Goal: Task Accomplishment & Management: Use online tool/utility

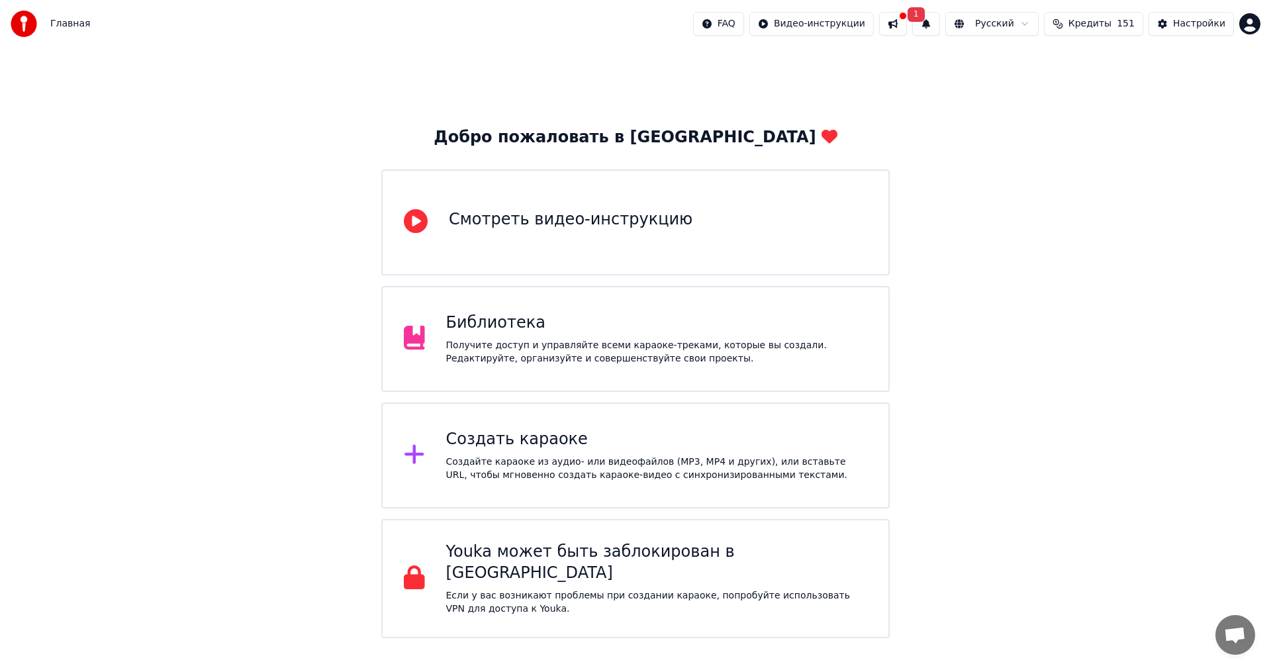
click at [484, 443] on div "Создать караоке" at bounding box center [657, 439] width 422 height 21
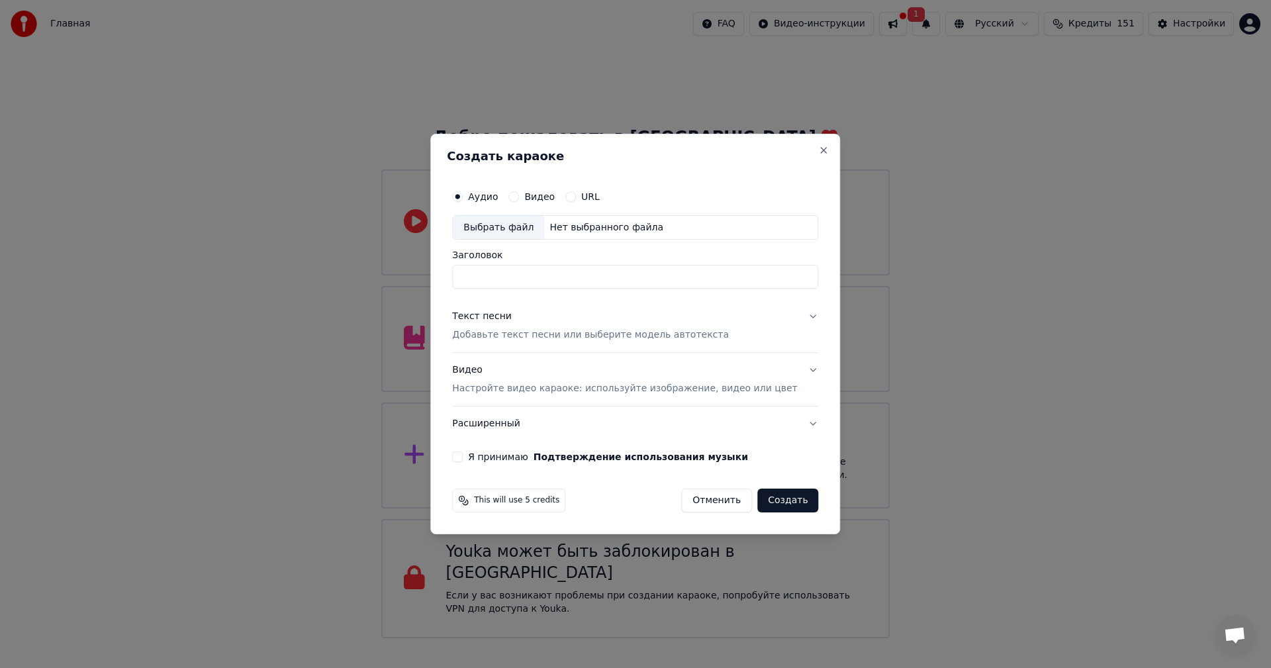
click at [525, 229] on div "Выбрать файл" at bounding box center [498, 228] width 91 height 24
type input "**********"
click at [568, 337] on p "Добавьте текст песни или выберите модель автотекста" at bounding box center [590, 335] width 277 height 13
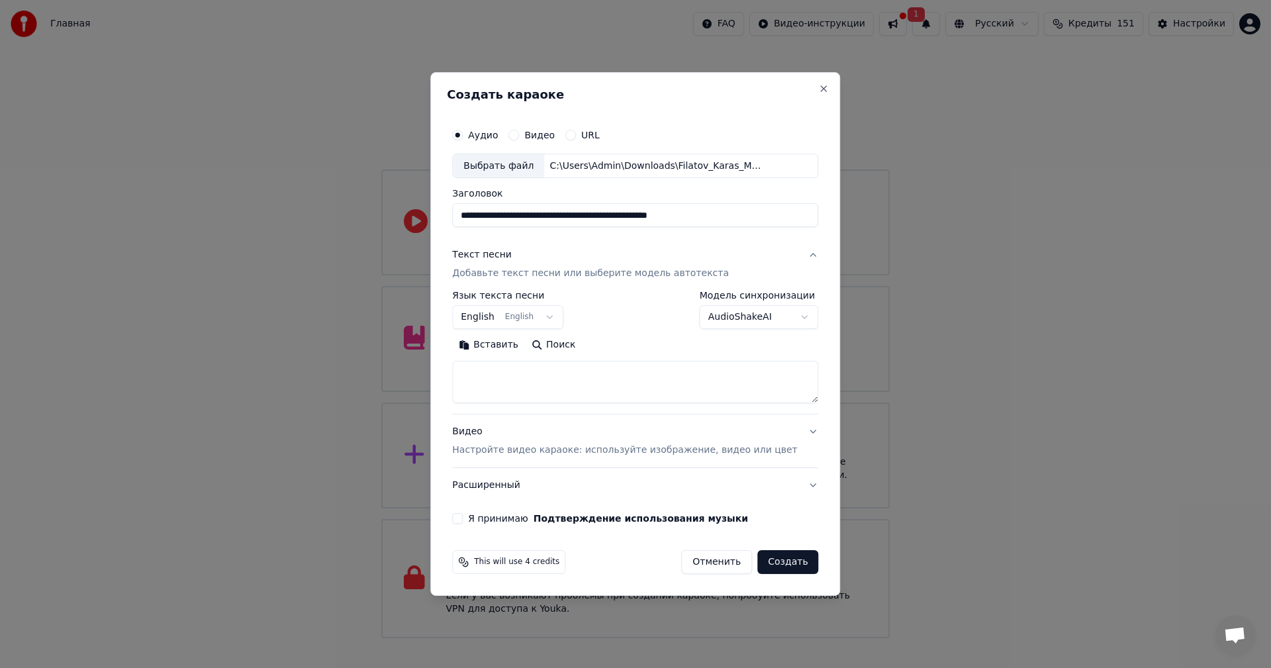
click at [581, 374] on textarea at bounding box center [635, 382] width 366 height 42
paste textarea "**********"
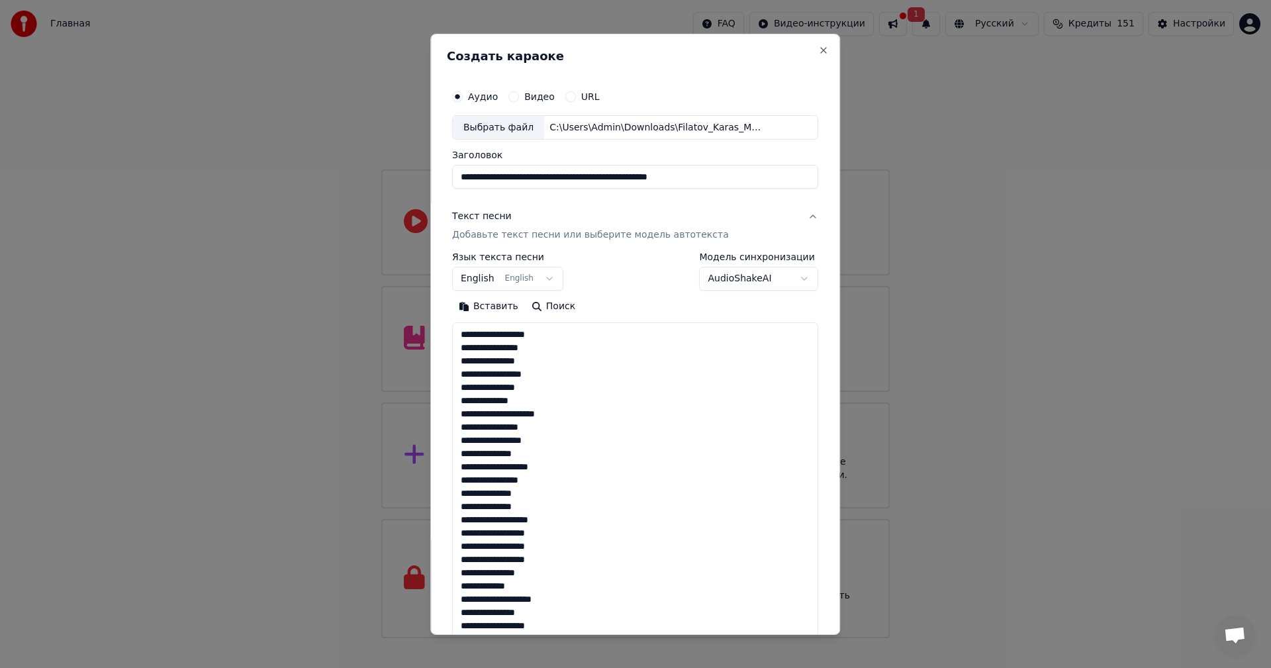
scroll to position [453, 0]
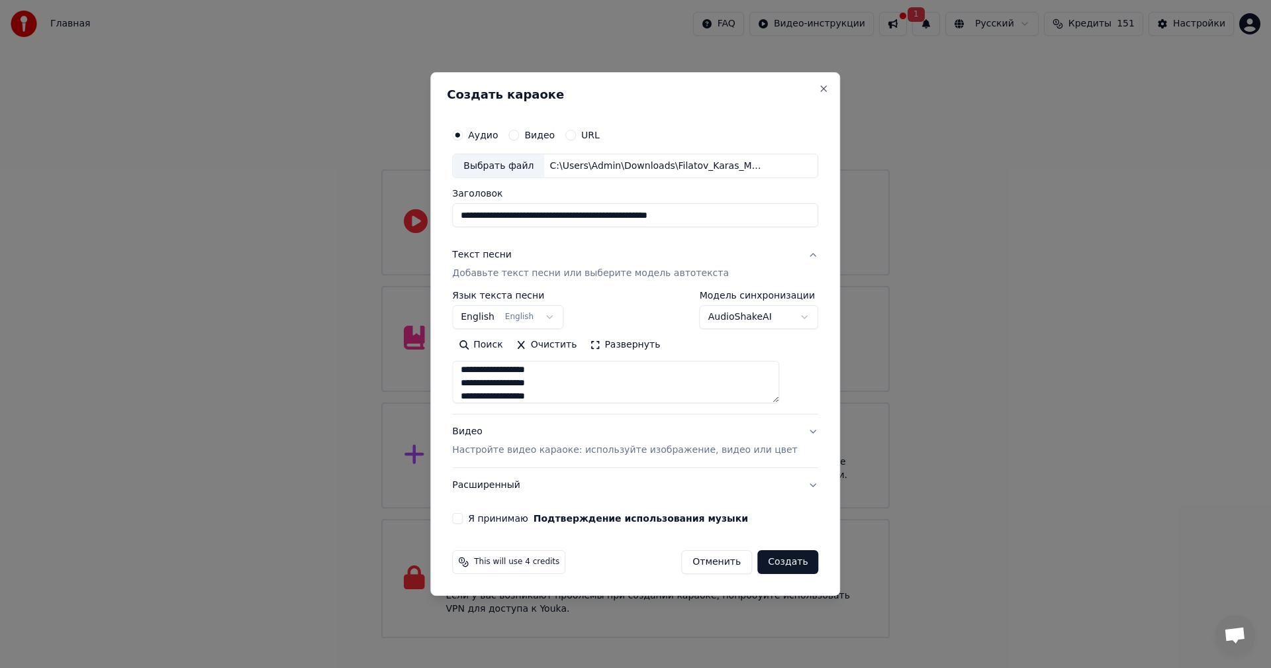
type textarea "**********"
click at [551, 437] on div "Видео Настройте видео караоке: используйте изображение, видео или цвет" at bounding box center [624, 442] width 345 height 32
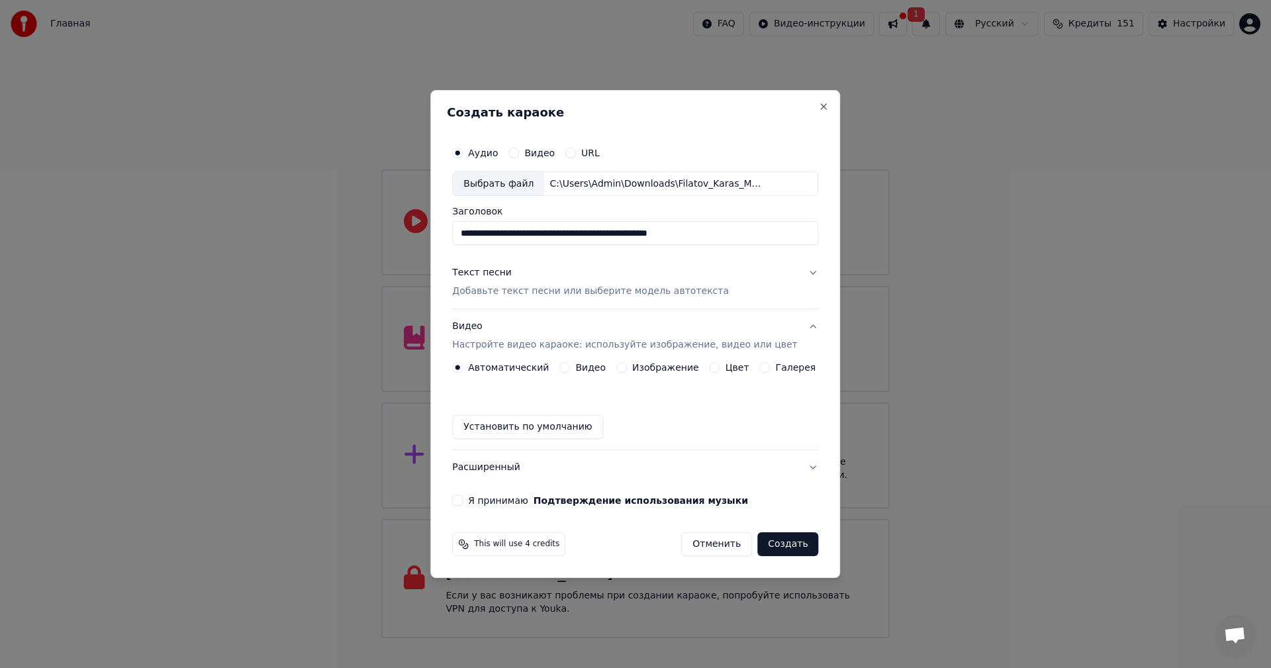
click at [627, 367] on button "Изображение" at bounding box center [621, 367] width 11 height 11
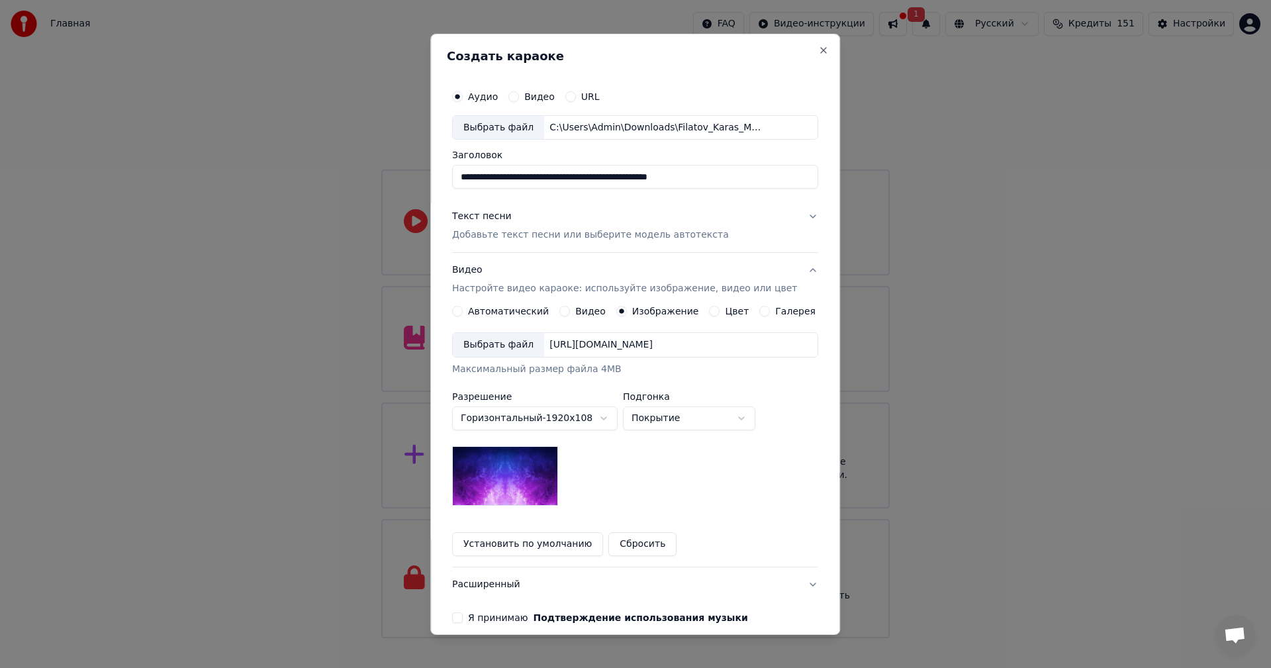
click at [510, 354] on div "Выбрать файл" at bounding box center [498, 345] width 91 height 24
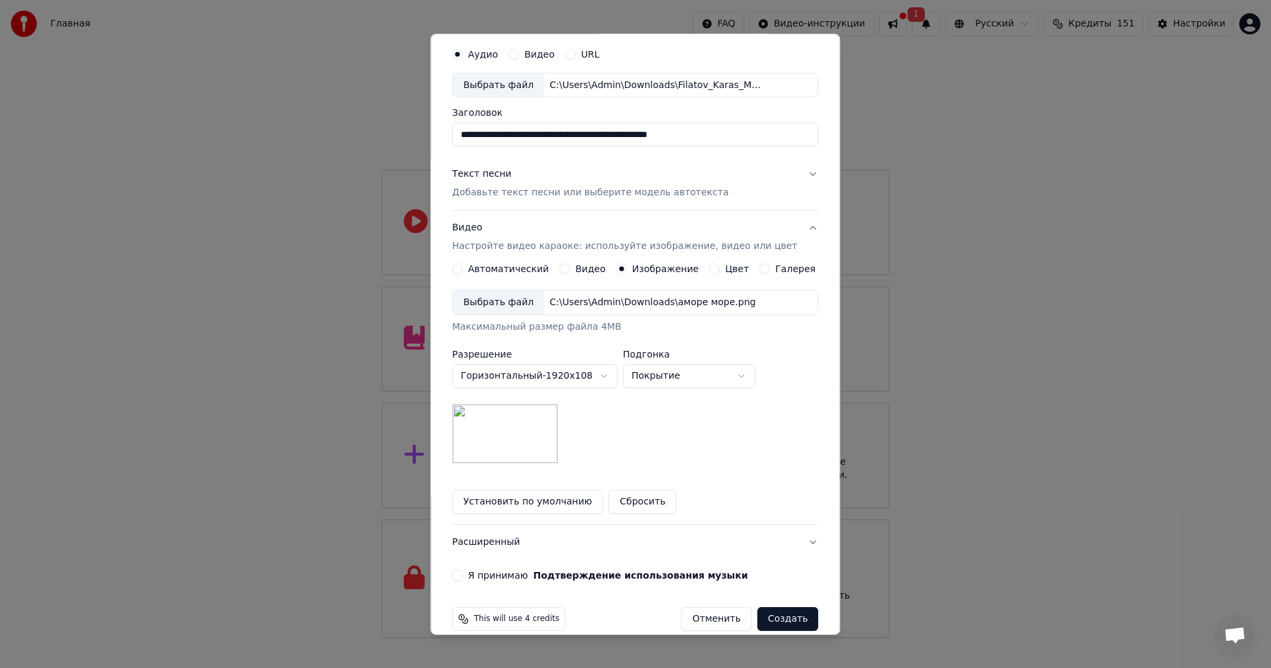
scroll to position [60, 0]
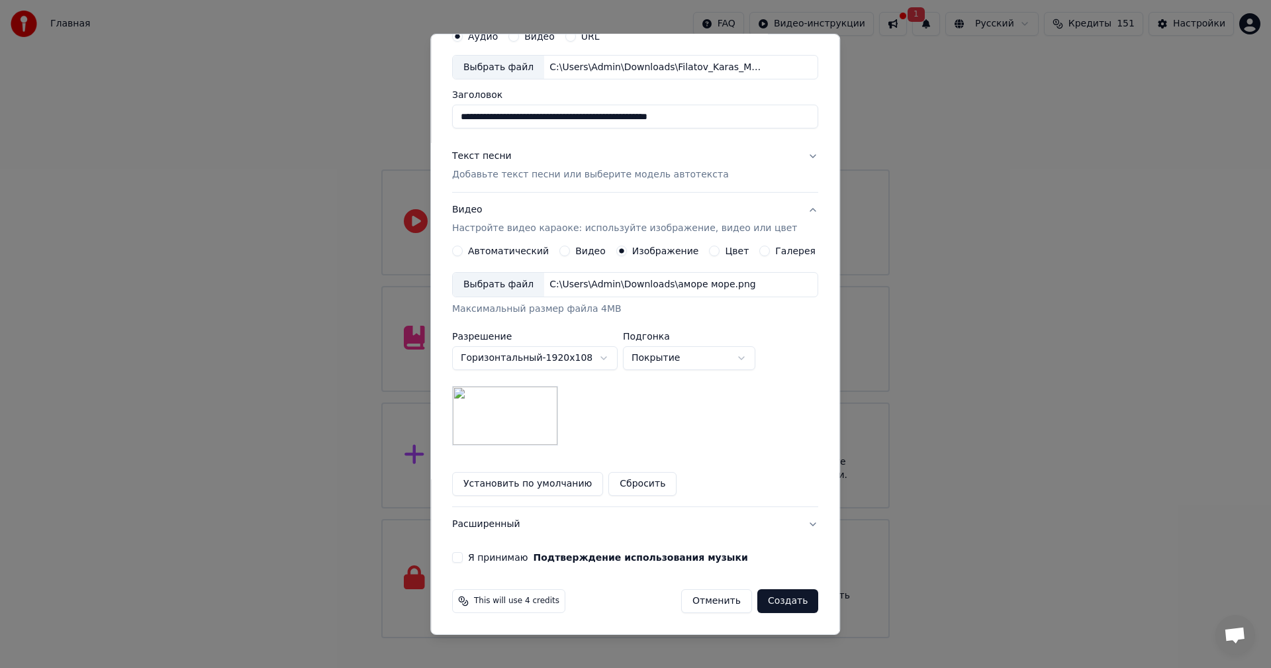
click at [463, 556] on button "Я принимаю Подтверждение использования музыки" at bounding box center [457, 557] width 11 height 11
click at [777, 599] on button "Создать" at bounding box center [787, 601] width 61 height 24
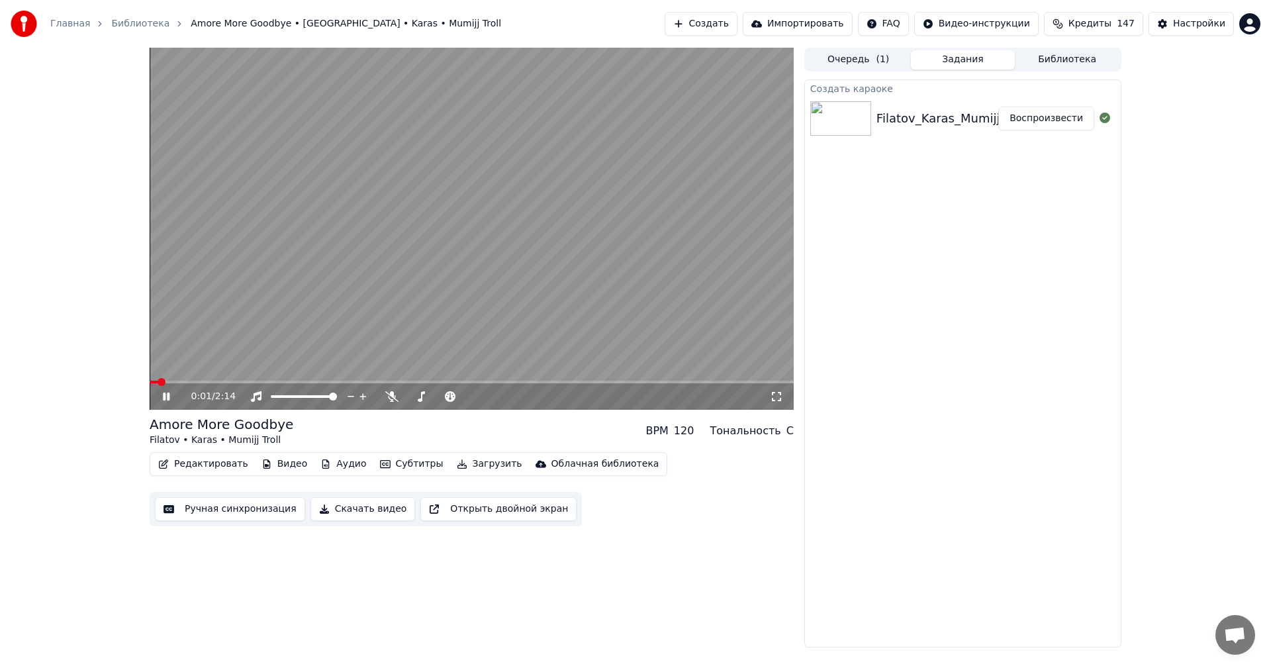
click at [395, 197] on video at bounding box center [472, 229] width 644 height 362
click at [389, 395] on icon at bounding box center [391, 396] width 13 height 11
click at [245, 508] on button "Ручная синхронизация" at bounding box center [230, 509] width 150 height 24
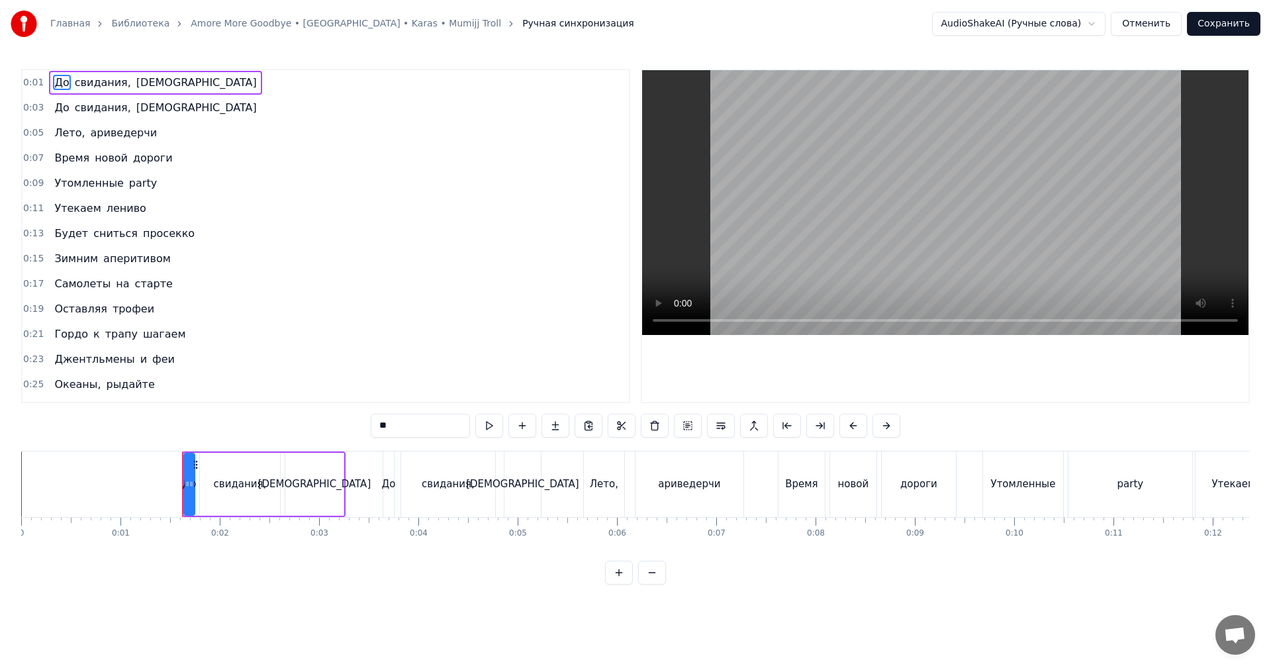
click at [796, 224] on video at bounding box center [945, 202] width 606 height 265
click at [948, 606] on html "Главная Библиотека Amore More Goodbye • [GEOGRAPHIC_DATA] • Karas • Mumijj Trol…" at bounding box center [635, 303] width 1271 height 606
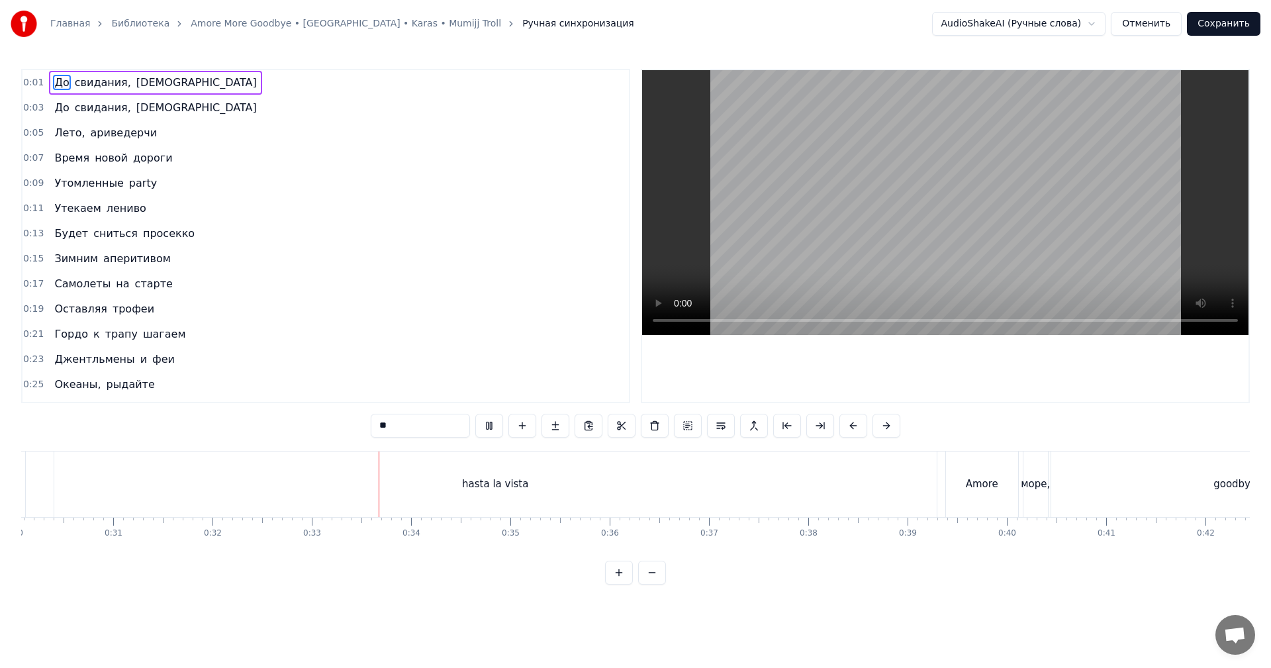
scroll to position [0, 2868]
click at [951, 232] on video at bounding box center [945, 202] width 606 height 265
click at [890, 478] on div "hasta la vista" at bounding box center [612, 484] width 882 height 66
type input "**********"
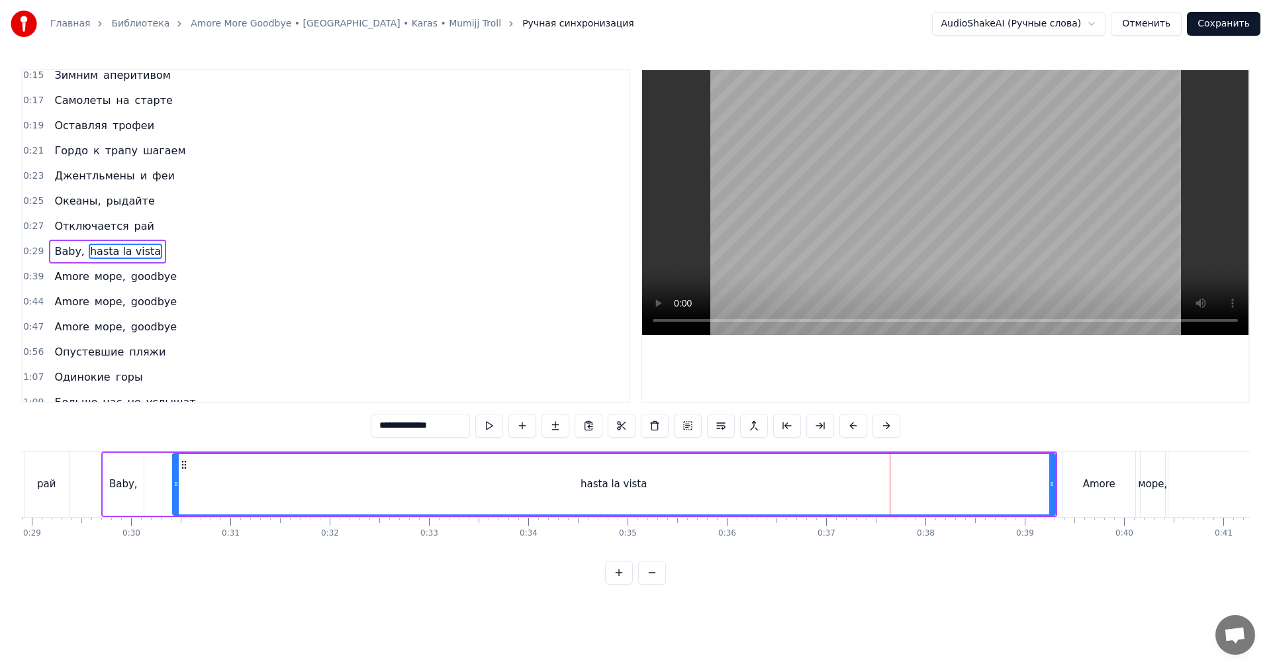
scroll to position [199, 0]
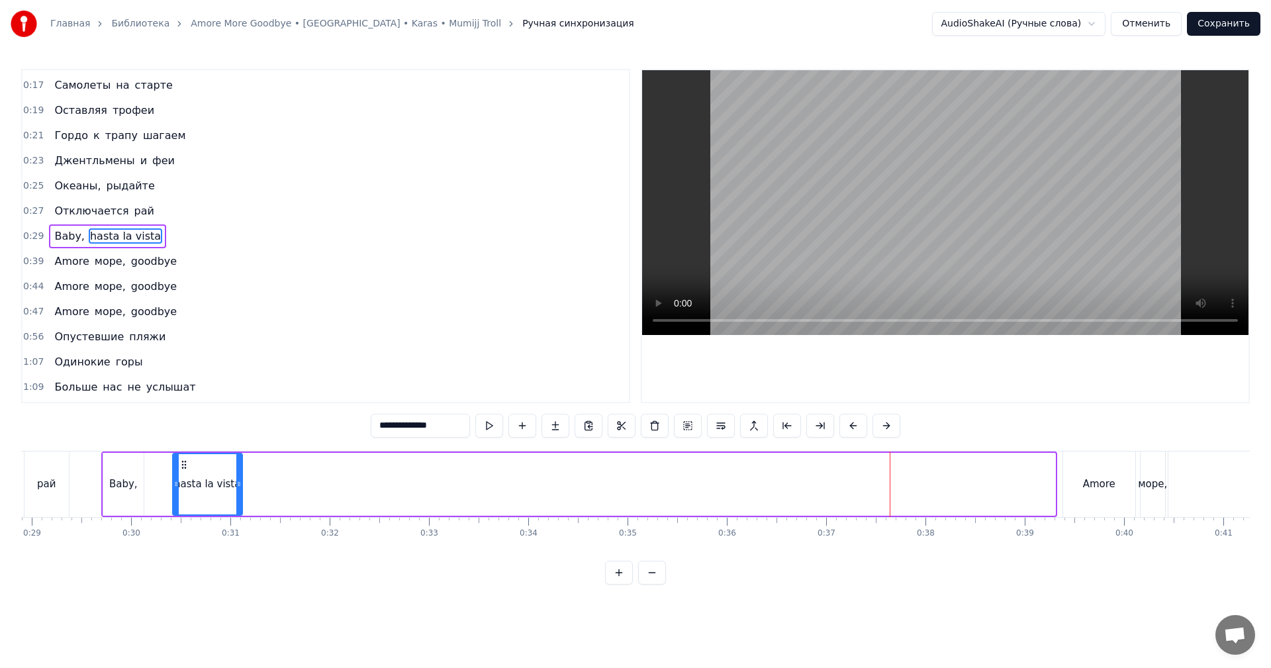
drag, startPoint x: 1053, startPoint y: 488, endPoint x: 239, endPoint y: 500, distance: 814.2
click at [240, 500] on div at bounding box center [238, 484] width 5 height 60
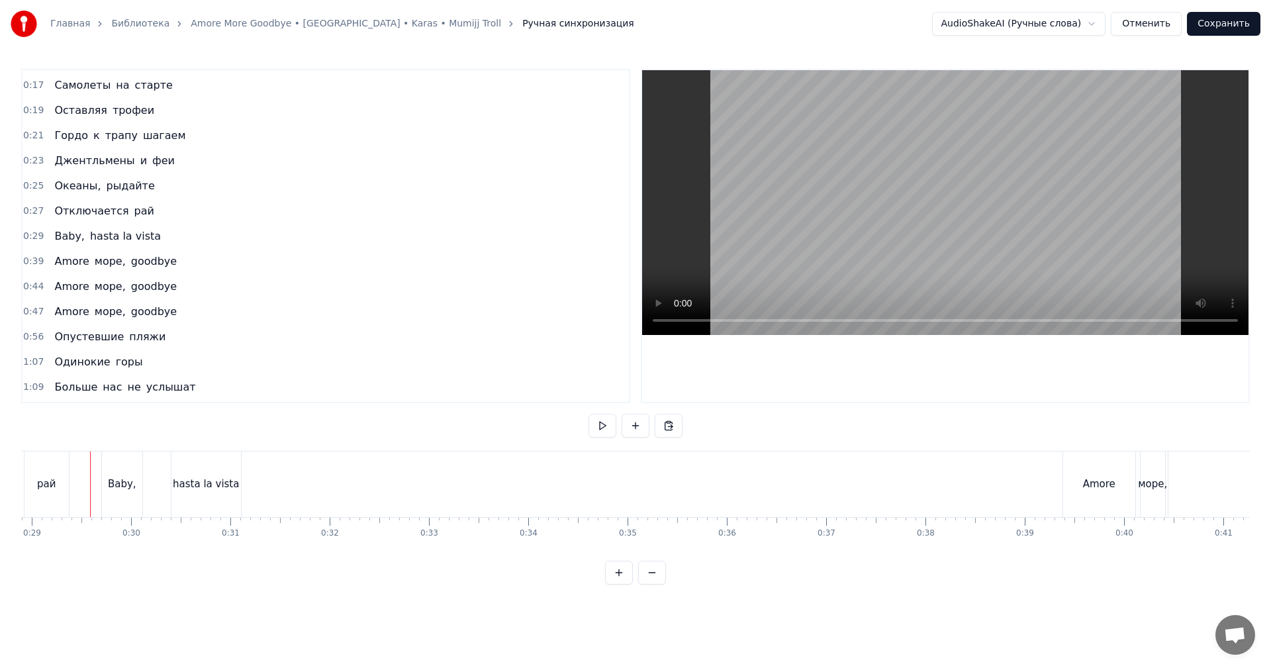
click at [840, 226] on video at bounding box center [945, 202] width 606 height 265
click at [829, 238] on video at bounding box center [945, 202] width 606 height 265
click at [230, 467] on div "hasta la vista" at bounding box center [205, 484] width 69 height 66
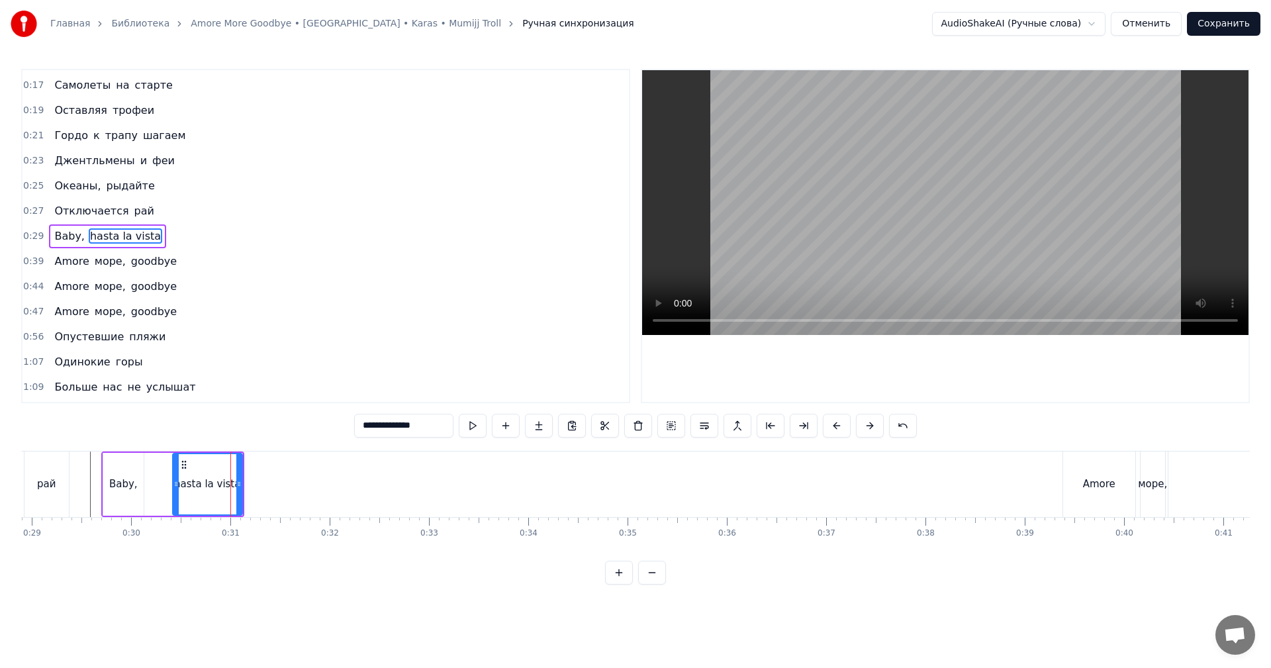
click at [173, 477] on div "hasta la vista" at bounding box center [207, 484] width 68 height 60
drag, startPoint x: 173, startPoint y: 477, endPoint x: 147, endPoint y: 482, distance: 26.9
click at [147, 482] on div at bounding box center [149, 484] width 5 height 60
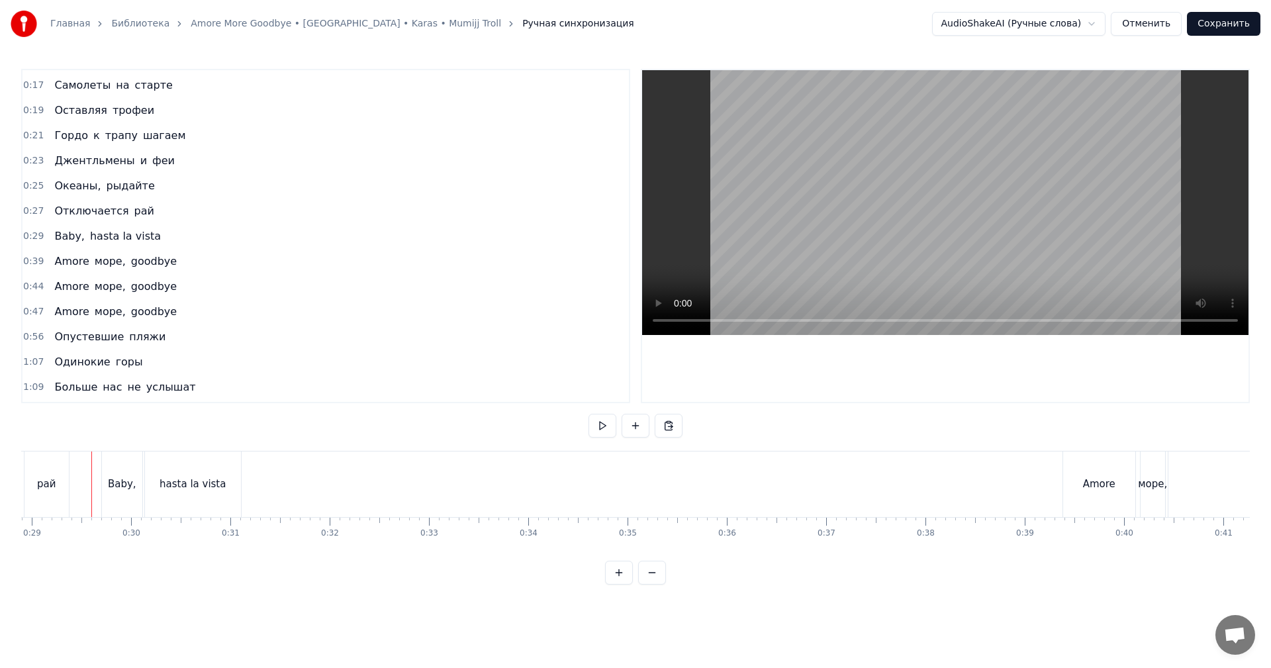
click at [845, 212] on video at bounding box center [945, 202] width 606 height 265
click at [920, 214] on video at bounding box center [945, 202] width 606 height 265
click at [1114, 490] on div "Amore" at bounding box center [1099, 484] width 72 height 66
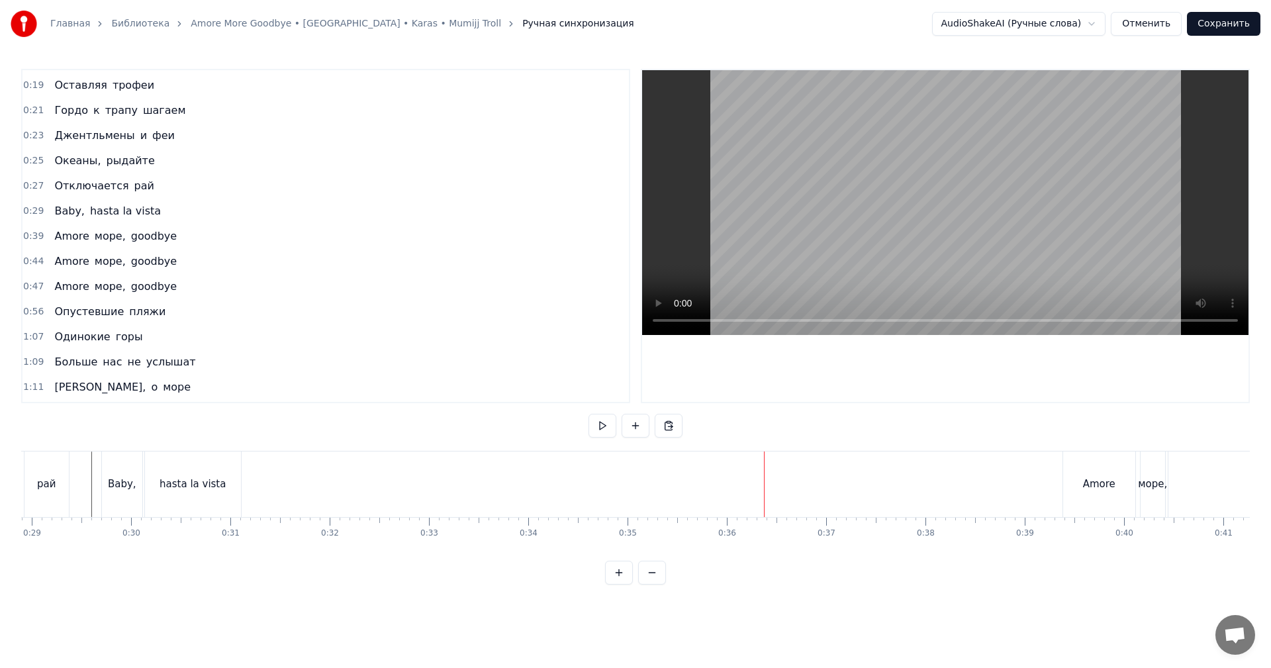
drag, startPoint x: 1101, startPoint y: 469, endPoint x: 1085, endPoint y: 468, distance: 15.9
click at [1100, 469] on div "Amore" at bounding box center [1099, 484] width 72 height 66
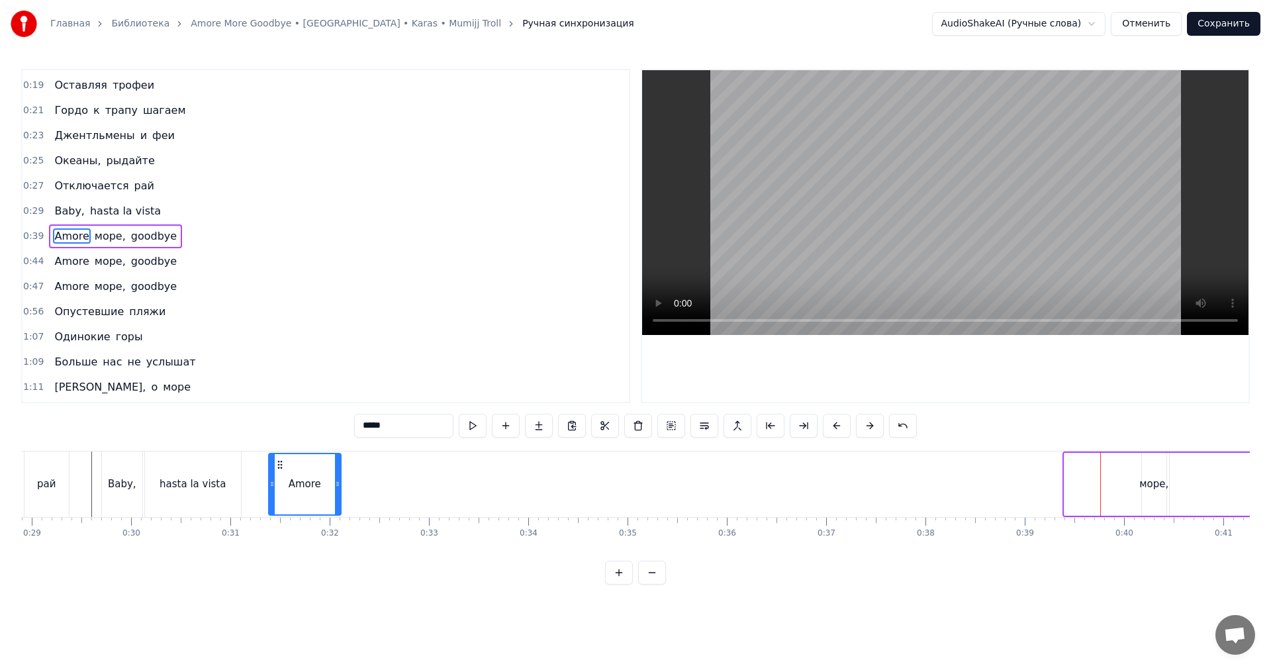
drag, startPoint x: 1076, startPoint y: 466, endPoint x: 340, endPoint y: 475, distance: 736.0
click at [280, 474] on div "Amore" at bounding box center [304, 484] width 71 height 60
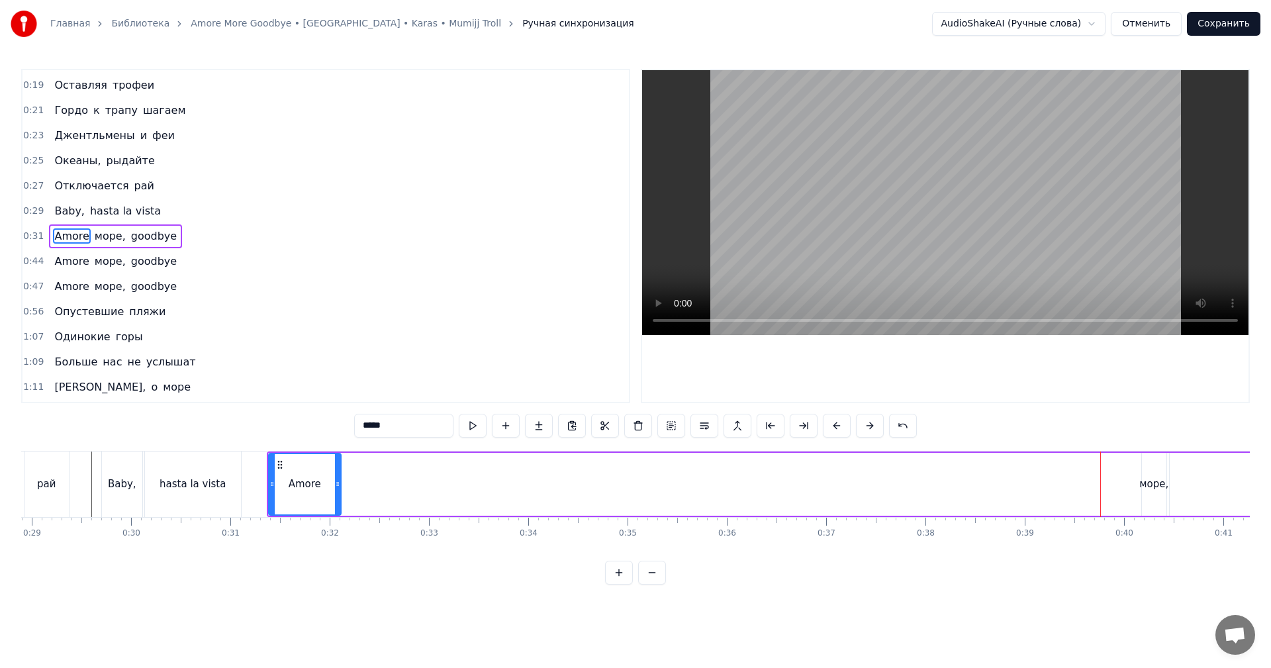
click at [1149, 477] on div "море," at bounding box center [1153, 484] width 29 height 15
drag, startPoint x: 1152, startPoint y: 461, endPoint x: 354, endPoint y: 478, distance: 797.7
click at [354, 478] on div "море," at bounding box center [355, 484] width 23 height 60
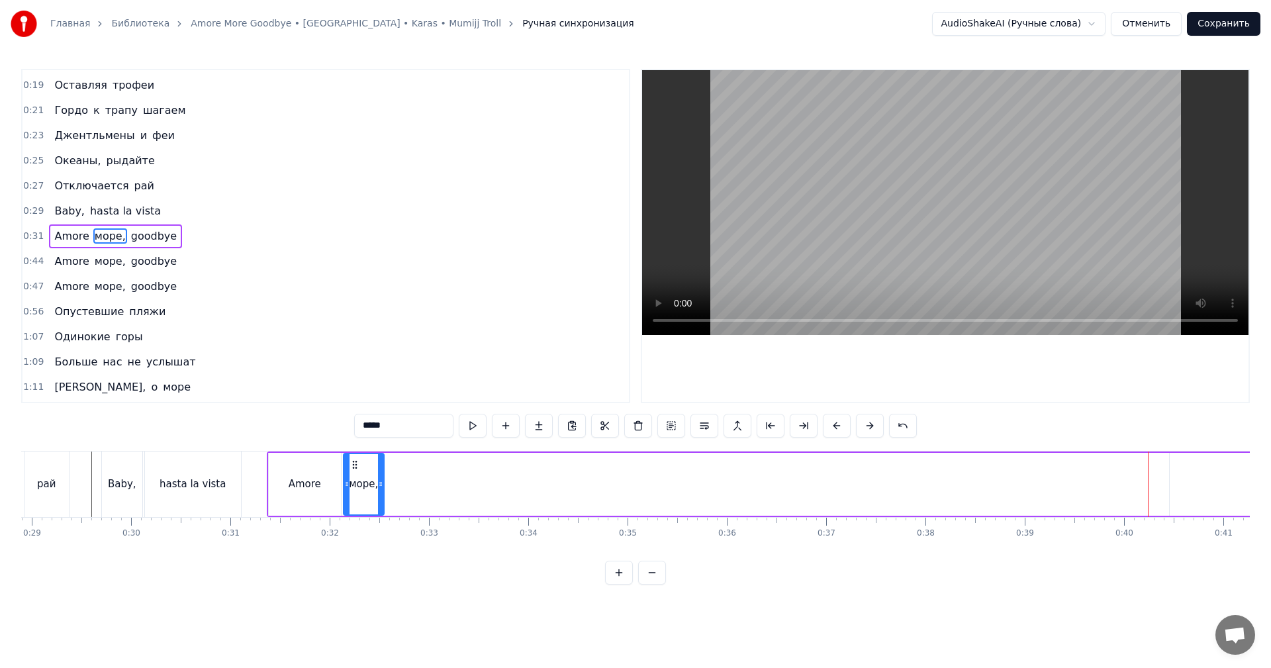
drag, startPoint x: 364, startPoint y: 475, endPoint x: 380, endPoint y: 471, distance: 16.2
click at [380, 471] on div at bounding box center [380, 484] width 5 height 60
type input "*******"
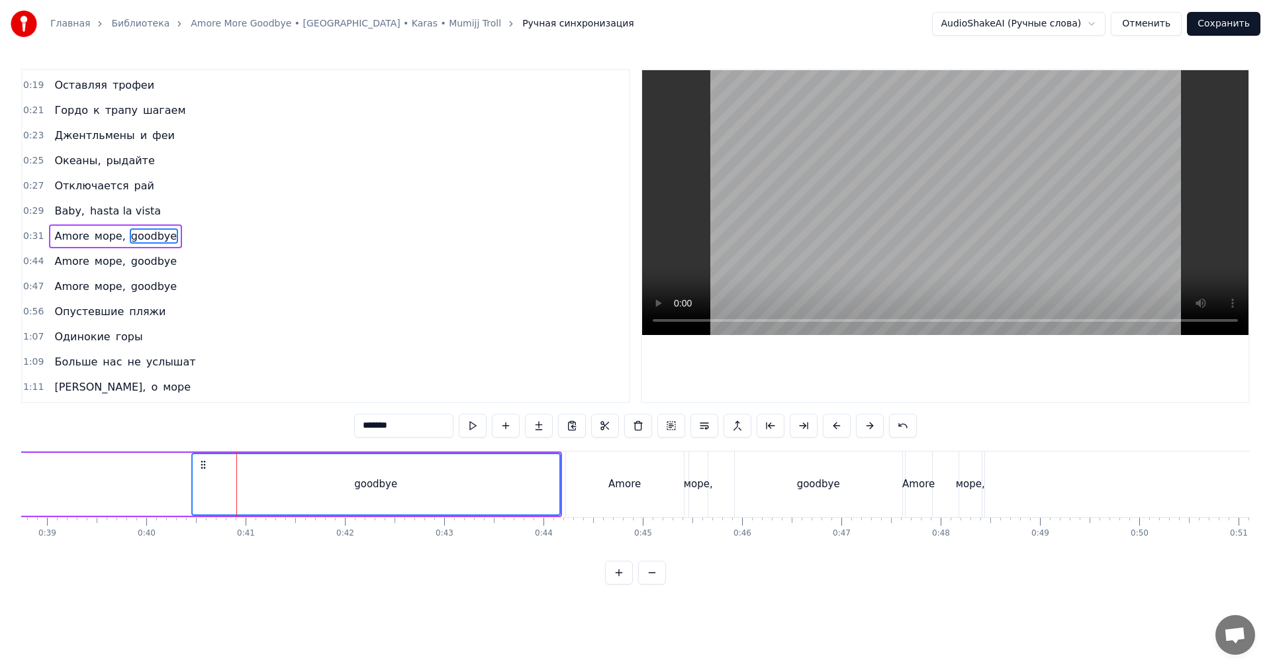
scroll to position [0, 3664]
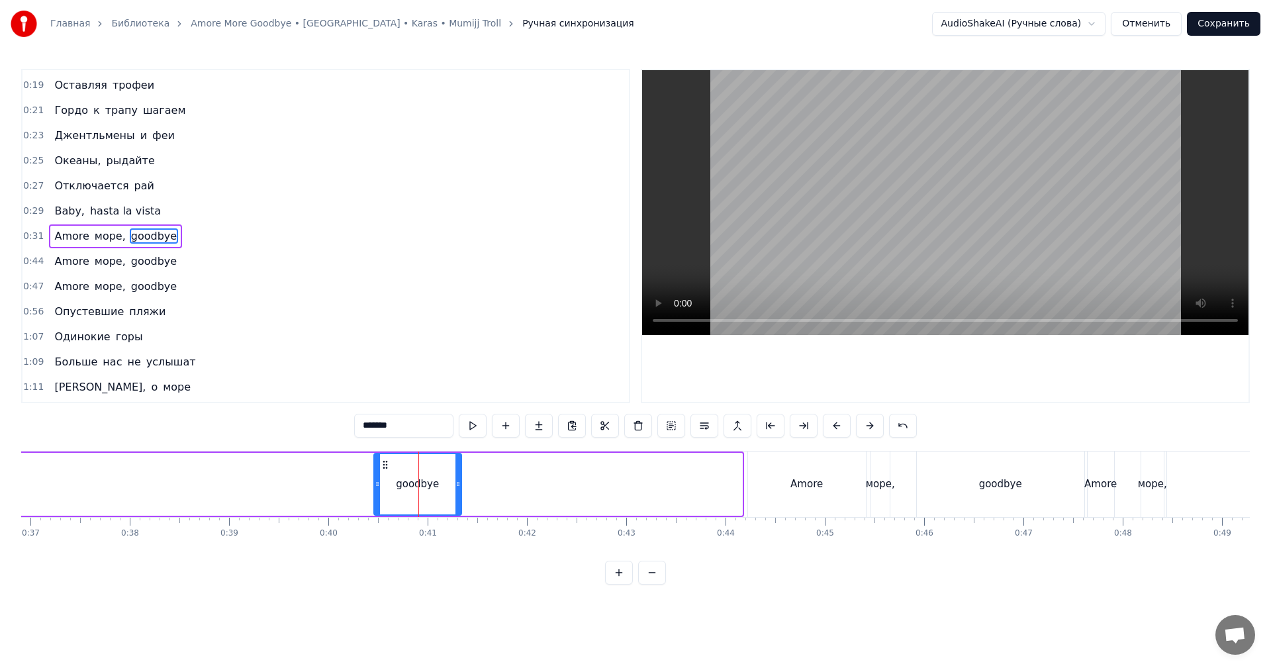
drag, startPoint x: 739, startPoint y: 491, endPoint x: 430, endPoint y: 483, distance: 309.2
click at [457, 481] on div at bounding box center [457, 484] width 5 height 60
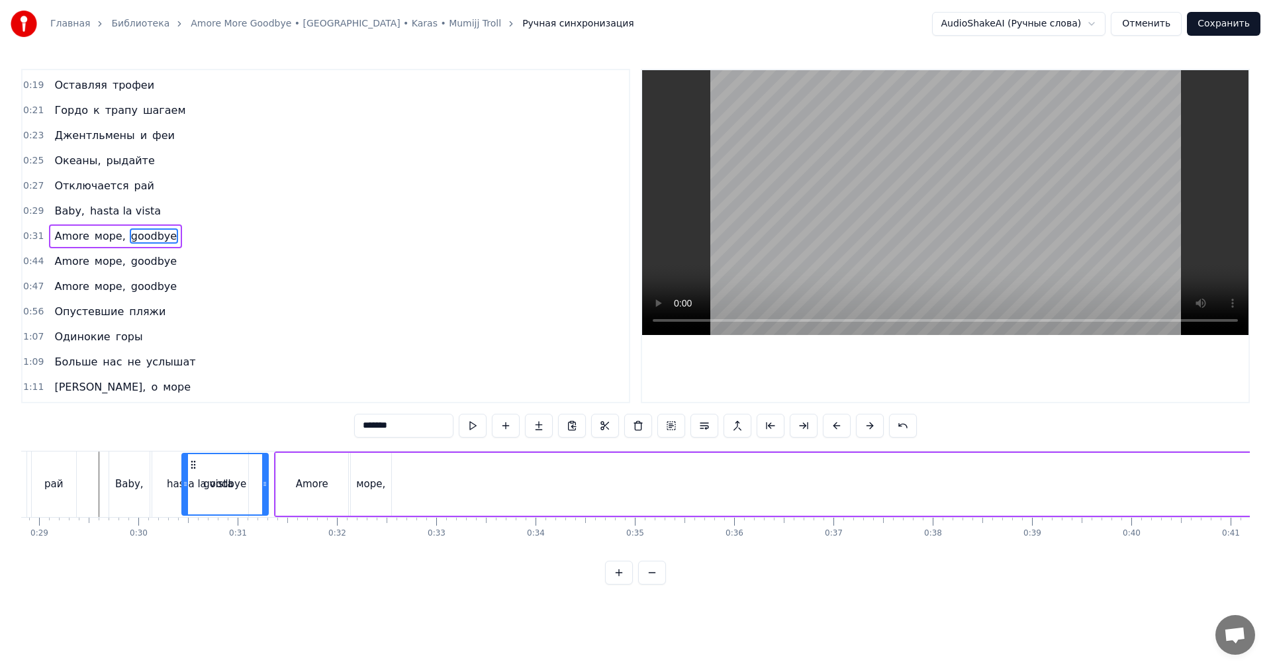
scroll to position [0, 2840]
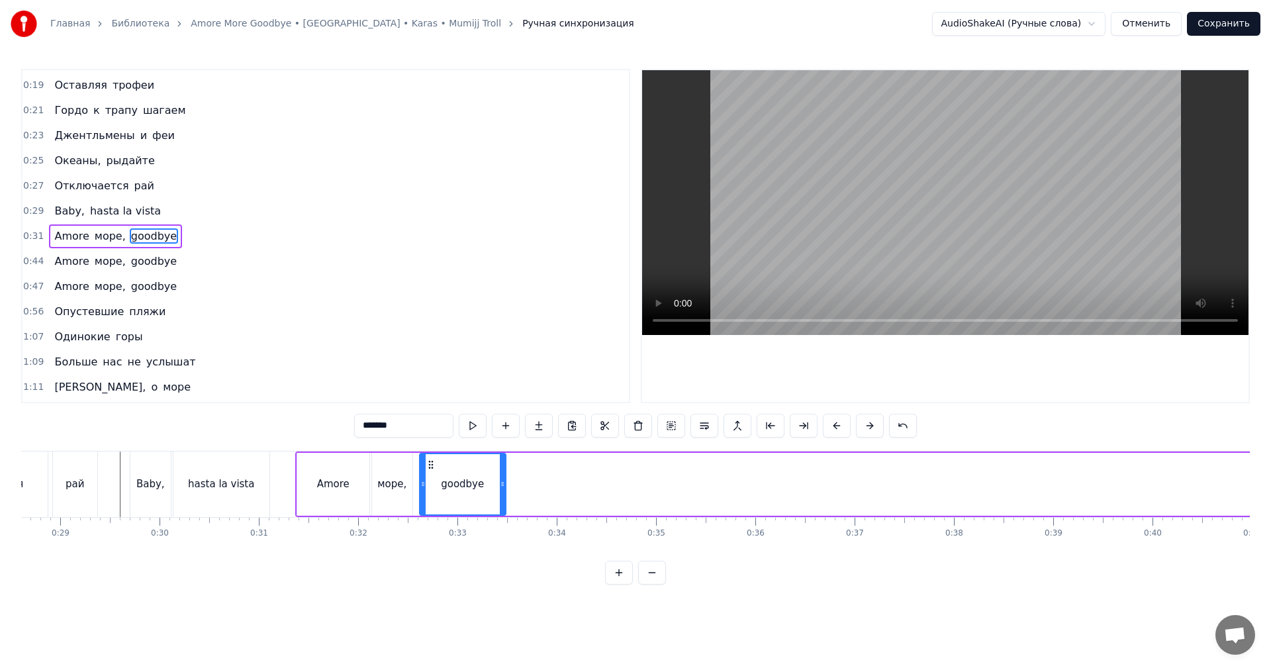
drag, startPoint x: 384, startPoint y: 463, endPoint x: 430, endPoint y: 482, distance: 49.5
click at [430, 482] on div "goodbye" at bounding box center [462, 484] width 85 height 60
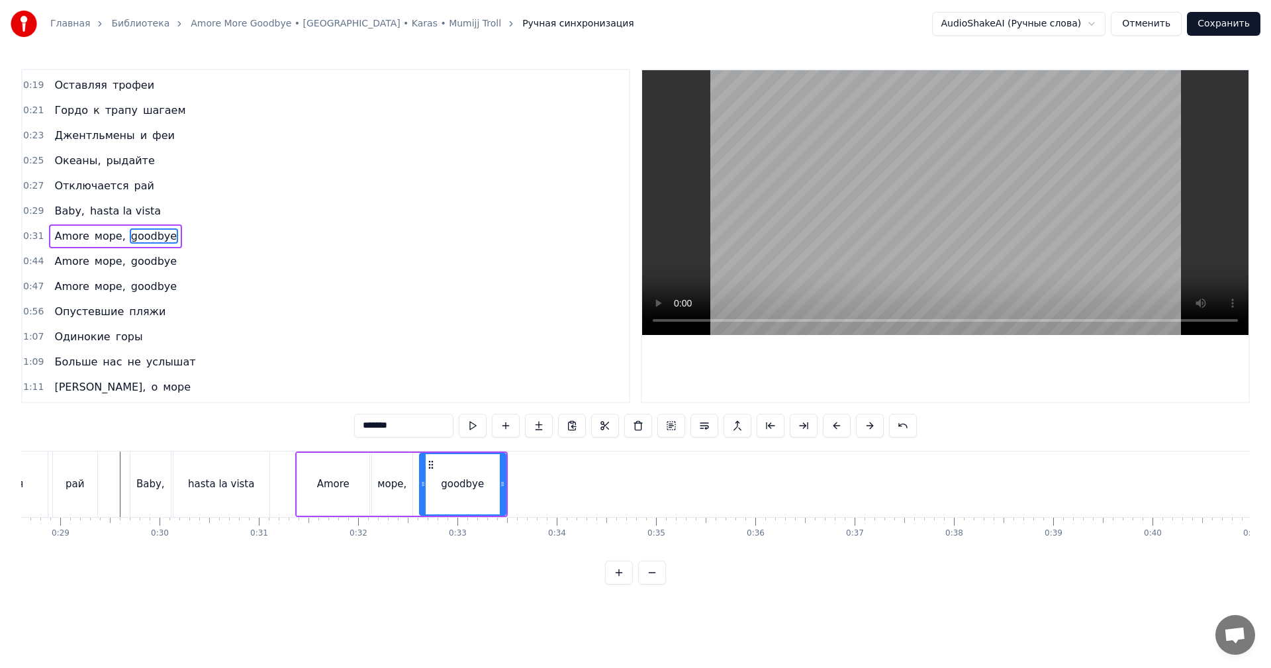
click at [498, 483] on div "goodbye" at bounding box center [462, 484] width 85 height 60
drag, startPoint x: 503, startPoint y: 481, endPoint x: 494, endPoint y: 476, distance: 9.8
click at [534, 474] on div at bounding box center [531, 484] width 5 height 60
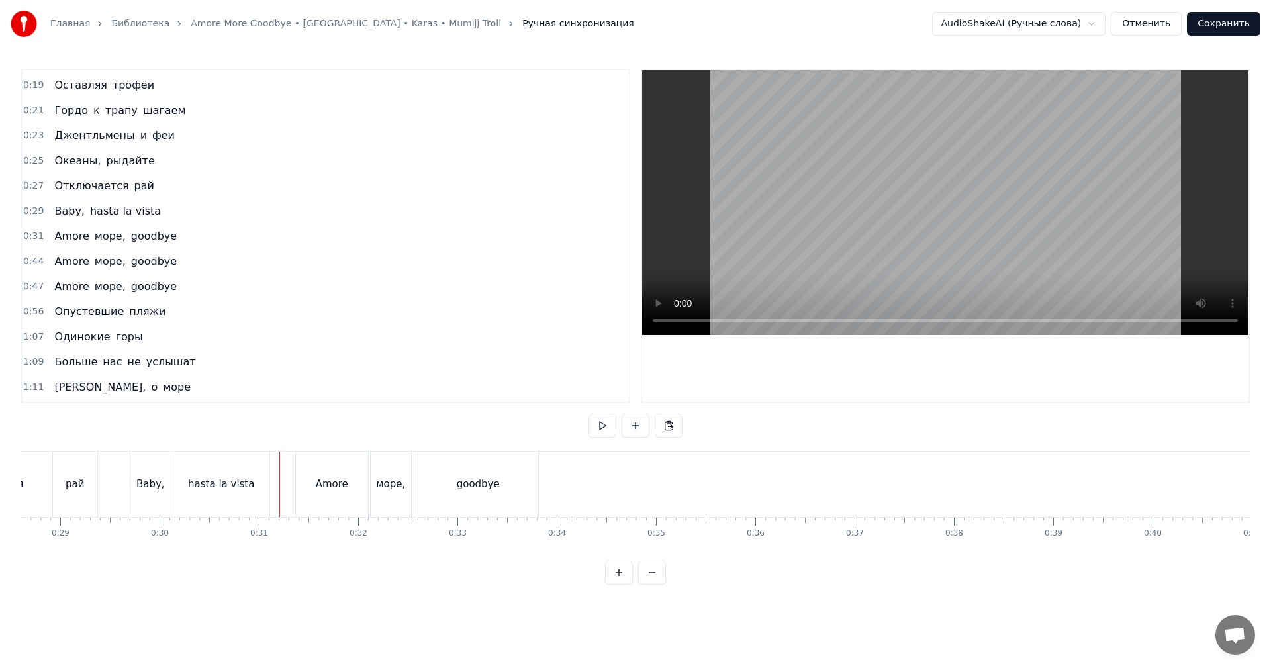
click at [876, 193] on video at bounding box center [945, 202] width 606 height 265
click at [909, 232] on video at bounding box center [945, 202] width 606 height 265
click at [999, 488] on div "goodbye" at bounding box center [742, 484] width 813 height 66
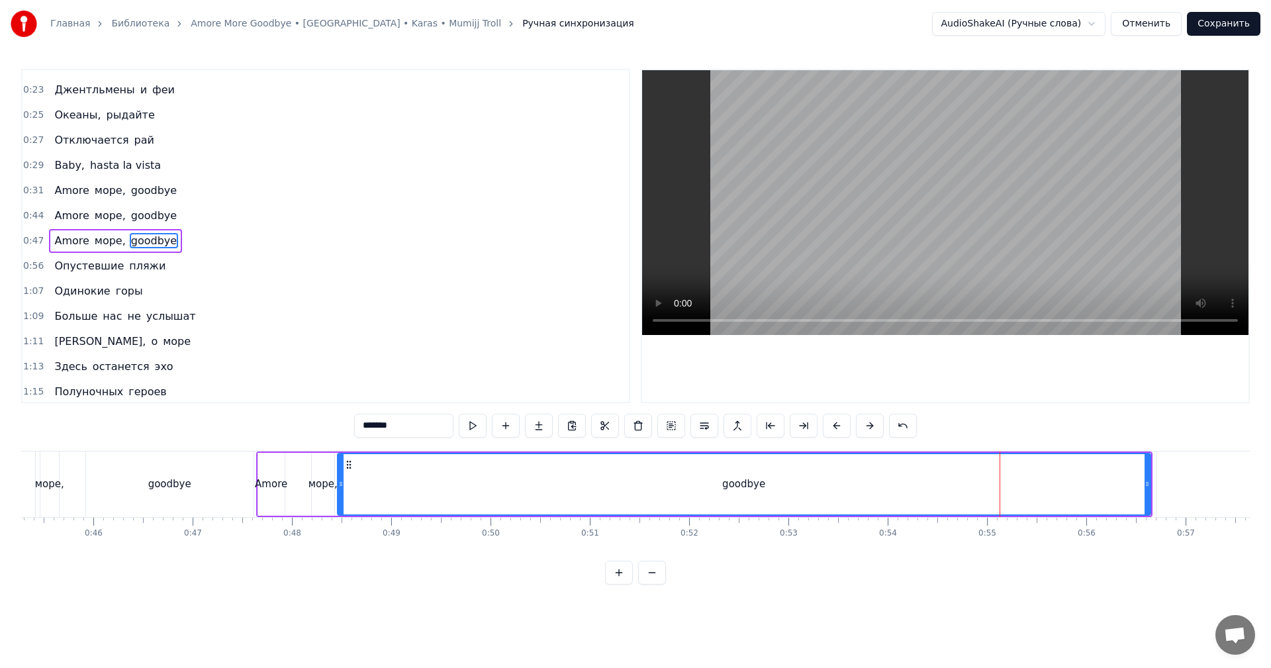
scroll to position [274, 0]
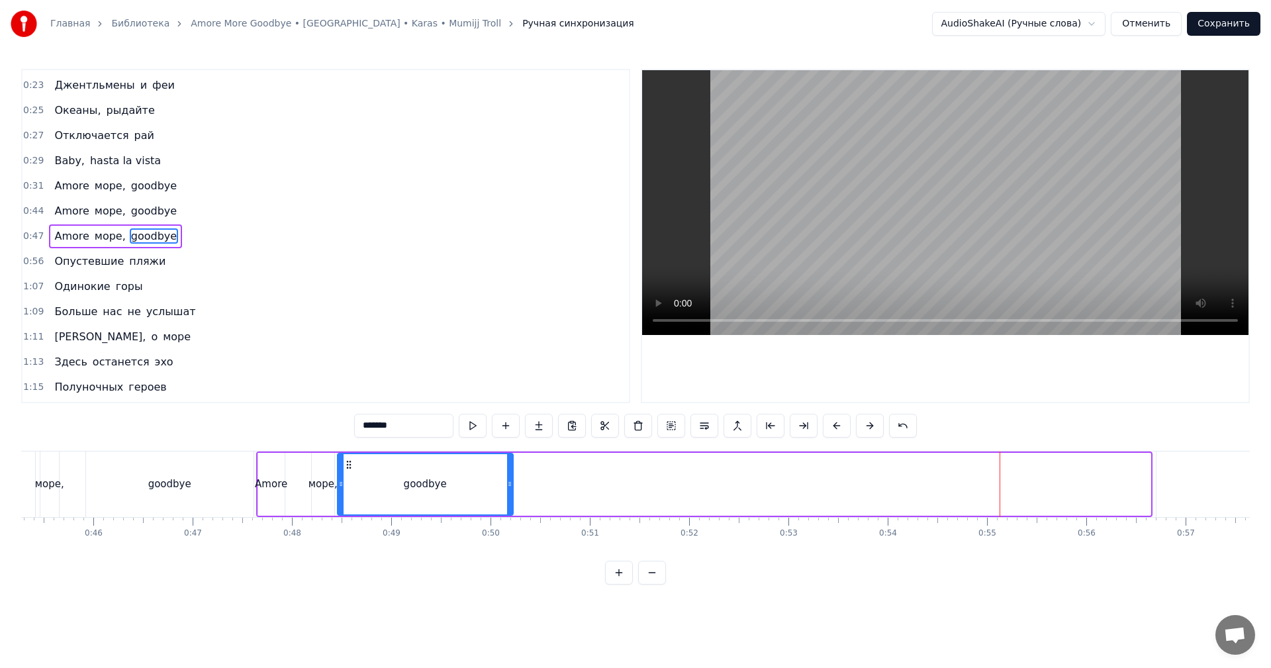
drag, startPoint x: 1149, startPoint y: 487, endPoint x: 511, endPoint y: 494, distance: 638.1
click at [511, 494] on div at bounding box center [509, 484] width 5 height 60
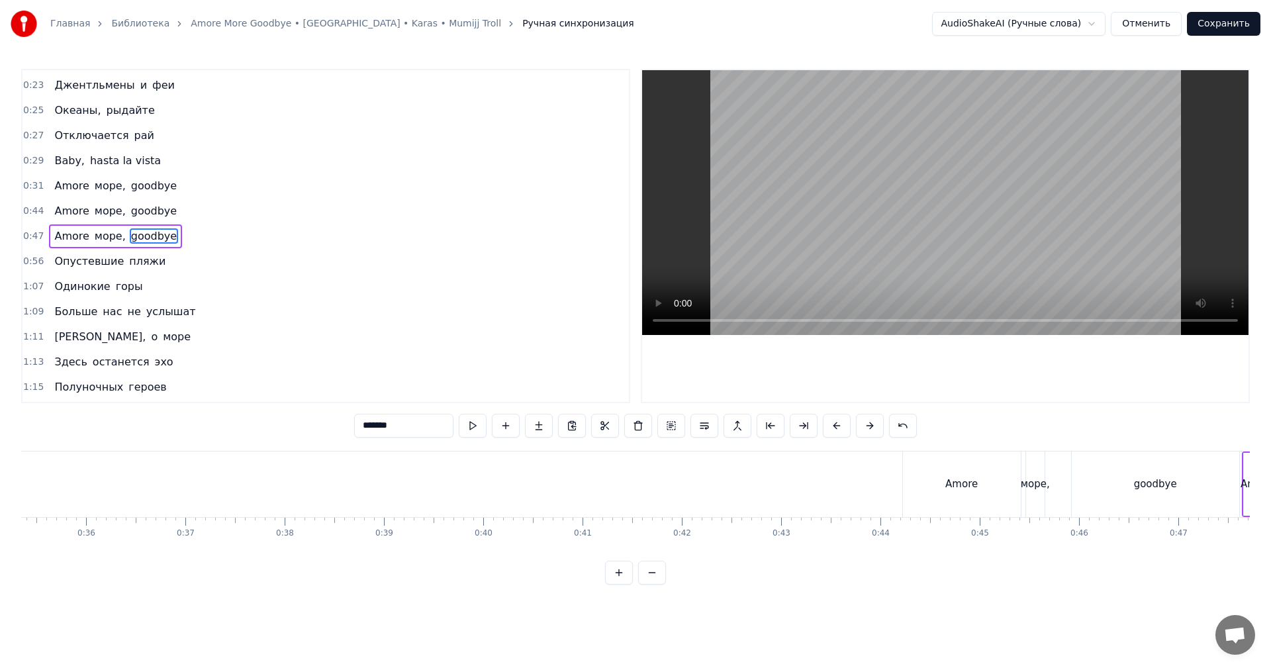
scroll to position [0, 3502]
click at [945, 480] on div "Amore" at bounding box center [969, 484] width 118 height 66
type input "*****"
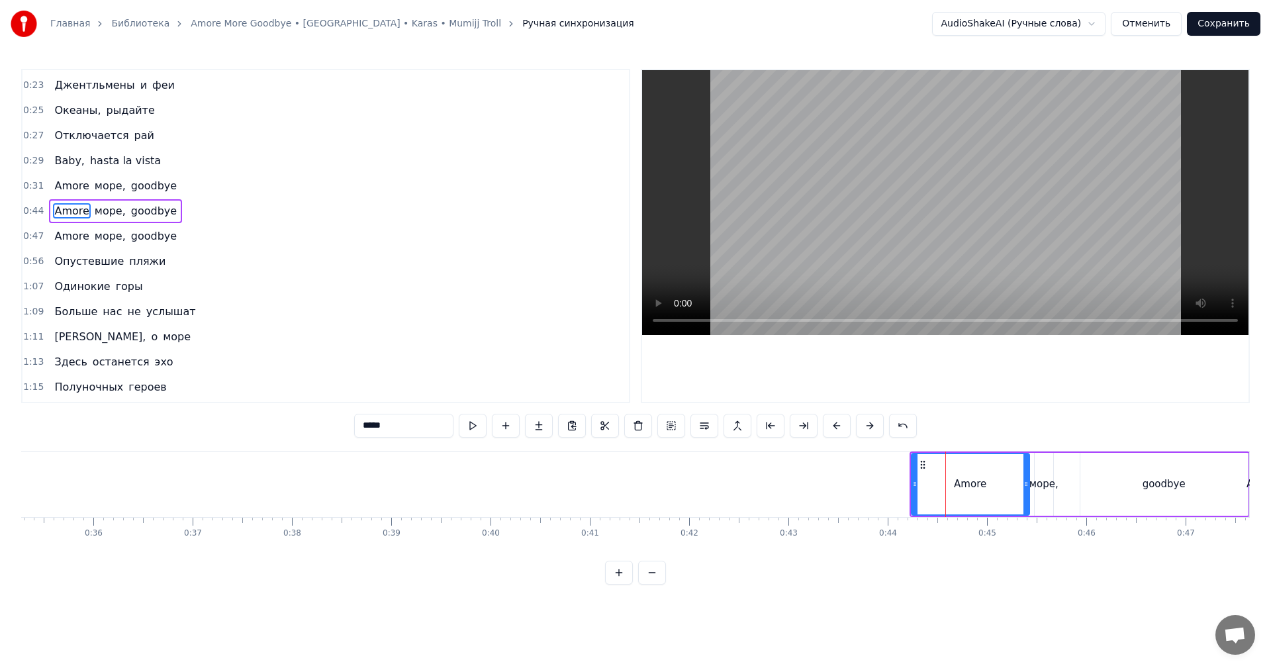
scroll to position [249, 0]
click at [23, 234] on div "0:44 Amore море, goodbye" at bounding box center [326, 236] width 606 height 25
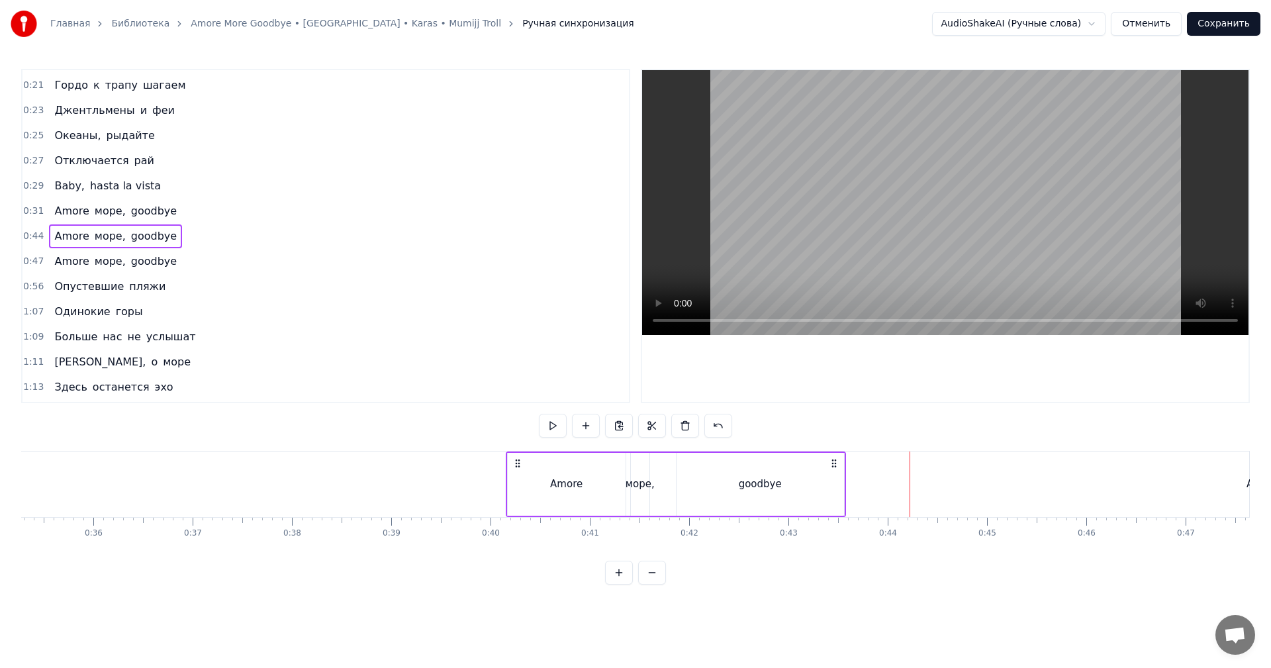
drag, startPoint x: 921, startPoint y: 460, endPoint x: 517, endPoint y: 467, distance: 403.8
click at [517, 467] on icon at bounding box center [517, 463] width 11 height 11
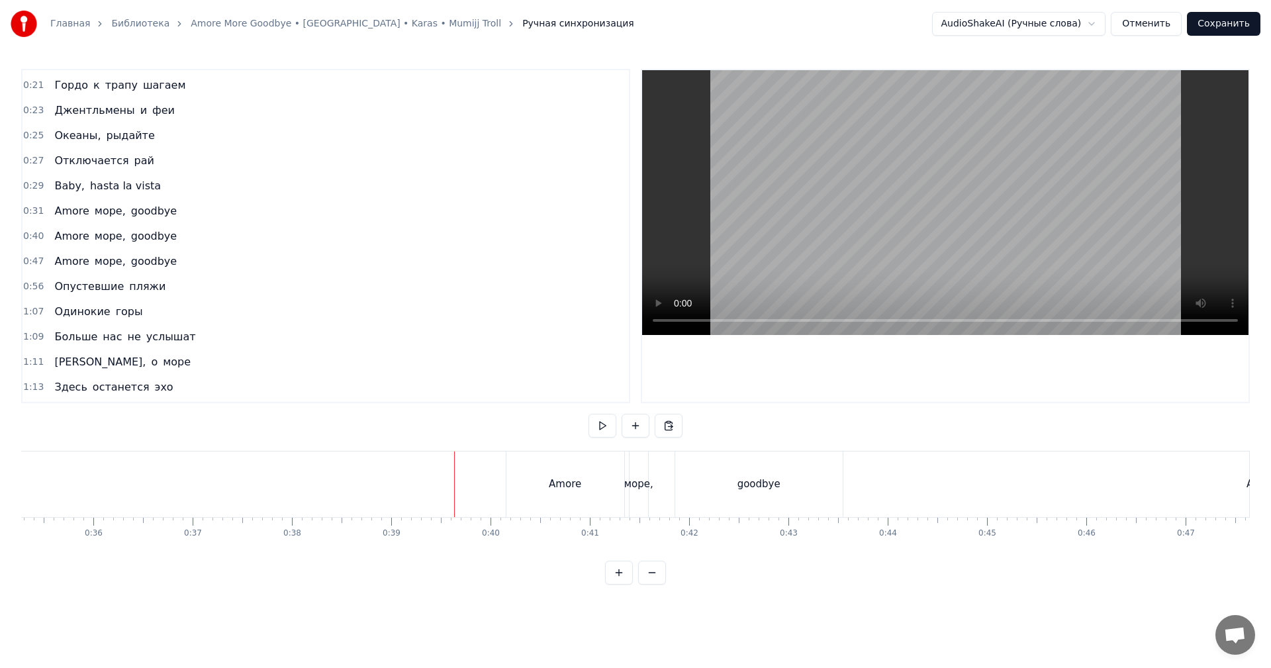
click at [911, 216] on video at bounding box center [945, 202] width 606 height 265
click at [910, 215] on video at bounding box center [945, 202] width 606 height 265
click at [559, 490] on div "Amore" at bounding box center [565, 484] width 32 height 15
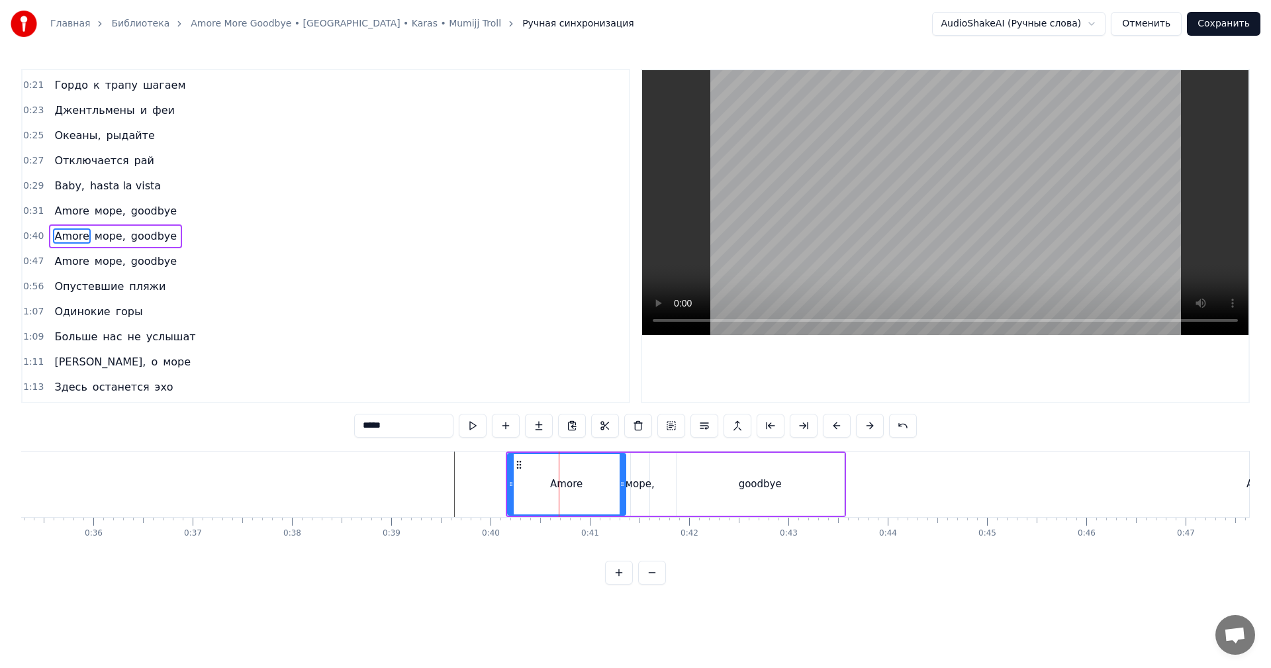
click at [33, 235] on span "0:40" at bounding box center [33, 236] width 21 height 13
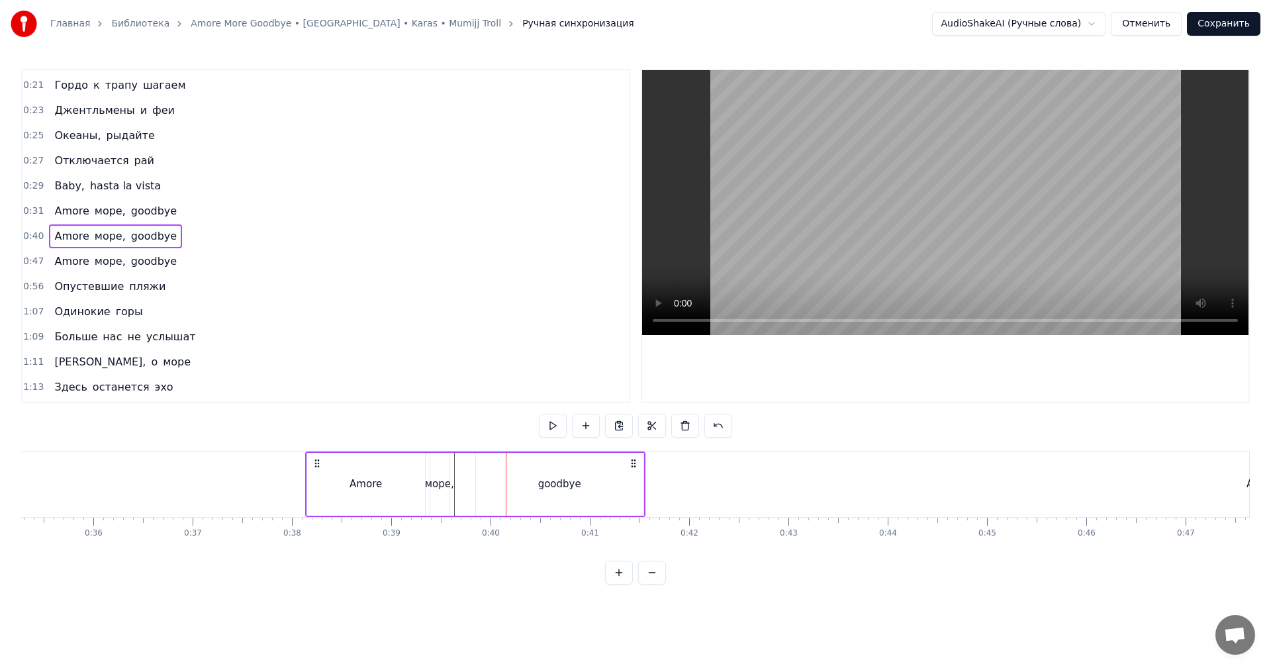
drag, startPoint x: 516, startPoint y: 462, endPoint x: 320, endPoint y: 465, distance: 195.3
click at [320, 465] on icon at bounding box center [317, 463] width 11 height 11
drag, startPoint x: 277, startPoint y: 490, endPoint x: 585, endPoint y: 362, distance: 333.5
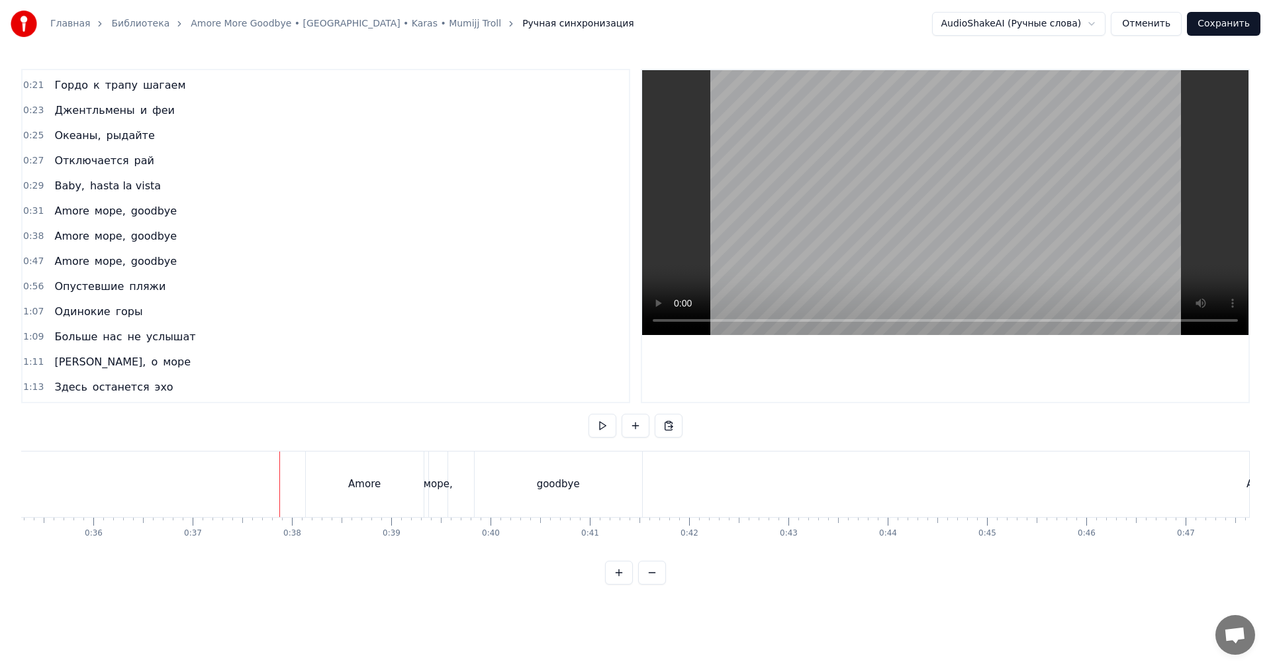
click at [921, 218] on video at bounding box center [945, 202] width 606 height 265
click at [923, 216] on video at bounding box center [945, 202] width 606 height 265
drag, startPoint x: 357, startPoint y: 482, endPoint x: 301, endPoint y: 443, distance: 67.9
click at [355, 482] on div "Amore" at bounding box center [364, 484] width 32 height 15
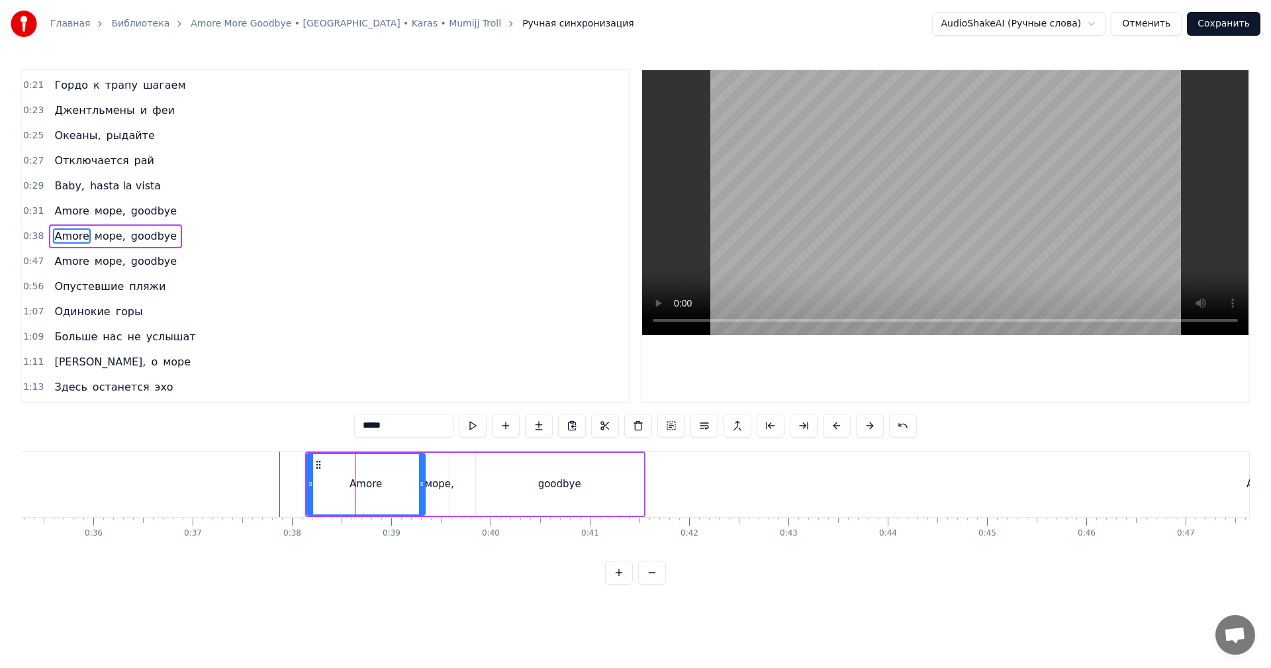
click at [36, 236] on span "0:38" at bounding box center [33, 236] width 21 height 13
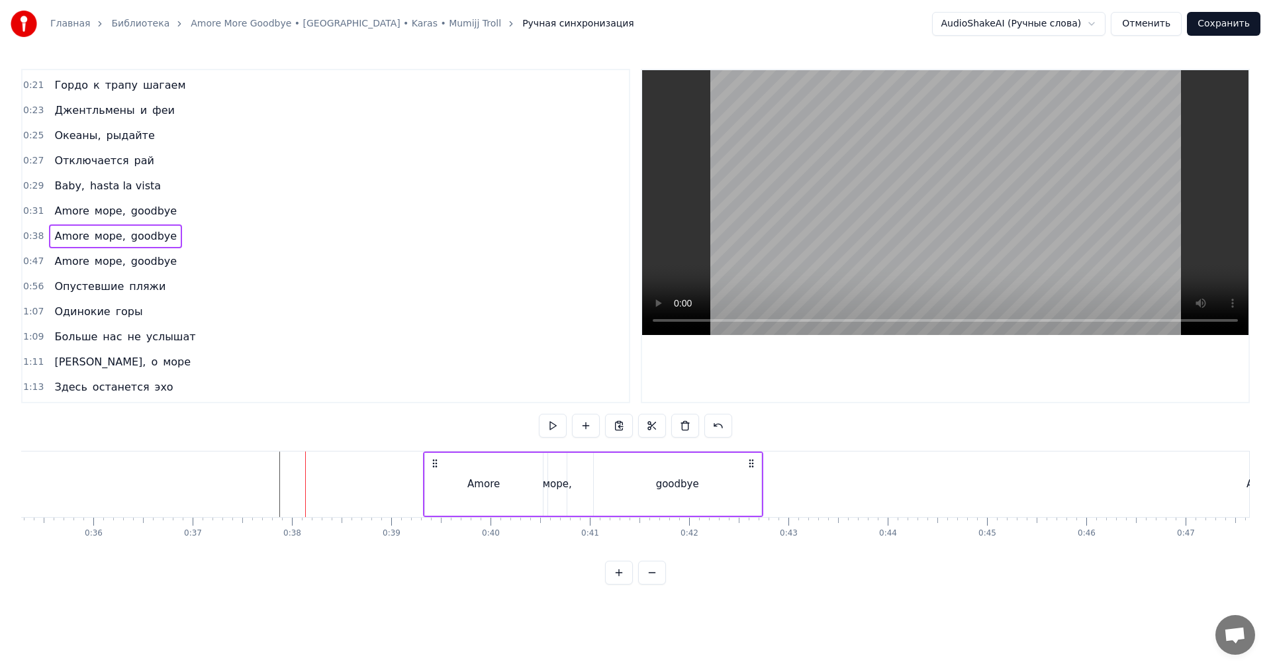
drag, startPoint x: 318, startPoint y: 460, endPoint x: 436, endPoint y: 467, distance: 118.0
click at [436, 467] on icon at bounding box center [435, 463] width 11 height 11
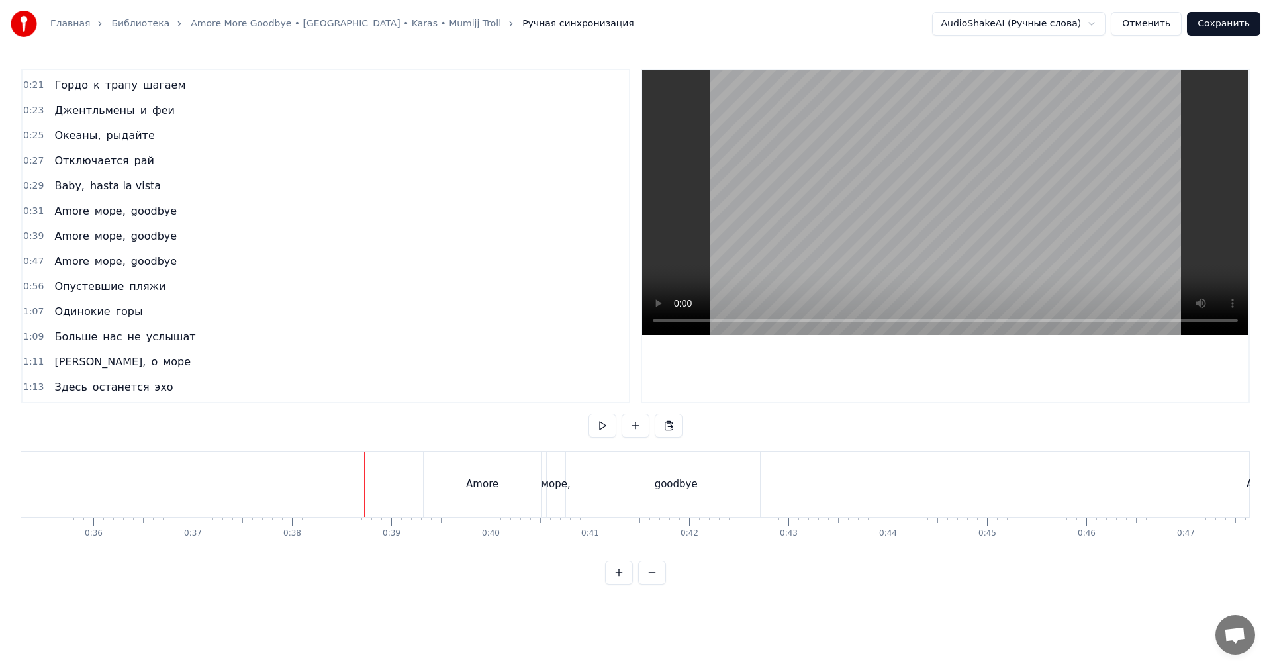
click at [937, 191] on video at bounding box center [945, 202] width 606 height 265
click at [938, 191] on video at bounding box center [945, 202] width 606 height 265
click at [520, 481] on div "Amore" at bounding box center [483, 484] width 118 height 66
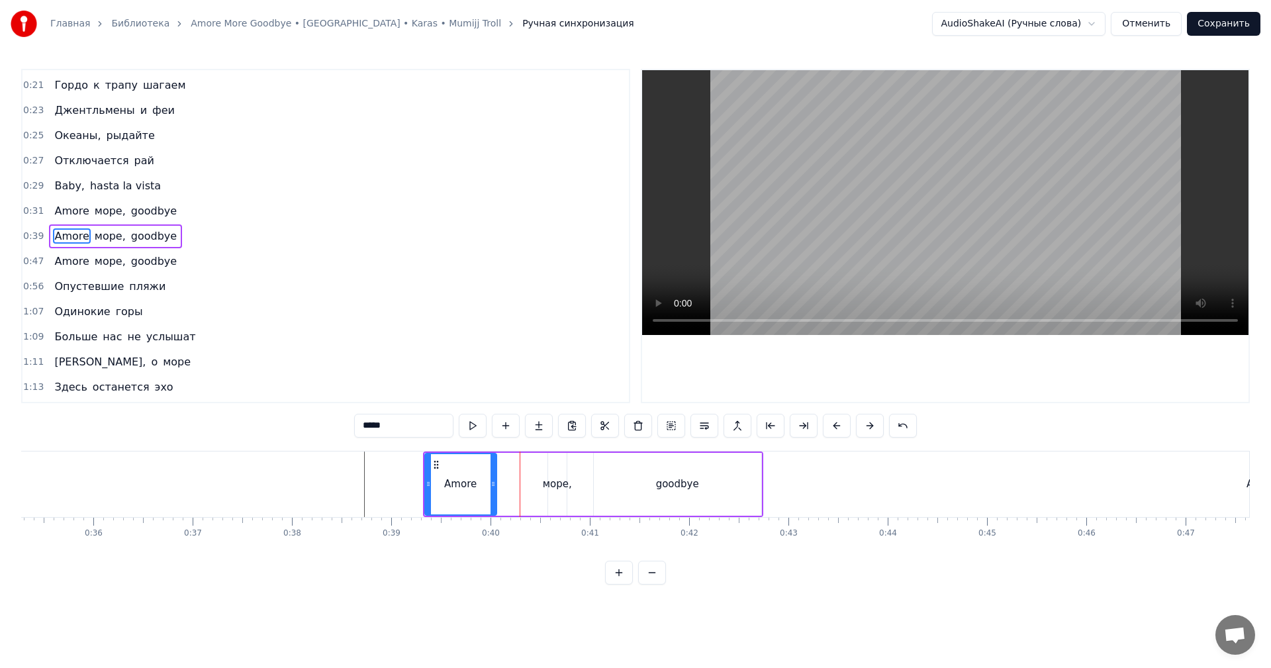
drag, startPoint x: 541, startPoint y: 475, endPoint x: 493, endPoint y: 475, distance: 47.7
click at [493, 475] on div at bounding box center [492, 484] width 5 height 60
click at [557, 455] on div "море," at bounding box center [557, 484] width 19 height 63
drag, startPoint x: 561, startPoint y: 463, endPoint x: 582, endPoint y: 461, distance: 21.3
click at [584, 461] on div at bounding box center [586, 484] width 5 height 60
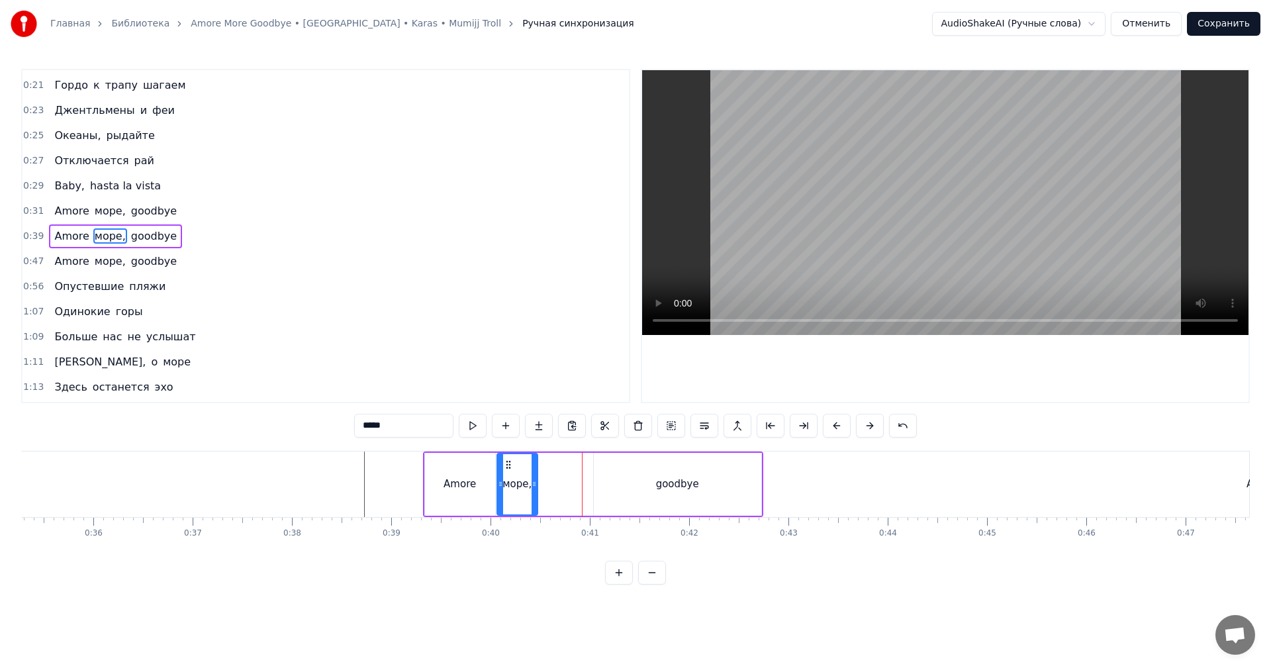
drag, startPoint x: 559, startPoint y: 463, endPoint x: 508, endPoint y: 469, distance: 51.2
click at [508, 469] on icon at bounding box center [508, 464] width 11 height 11
click at [604, 476] on div "goodbye" at bounding box center [677, 484] width 167 height 63
type input "*******"
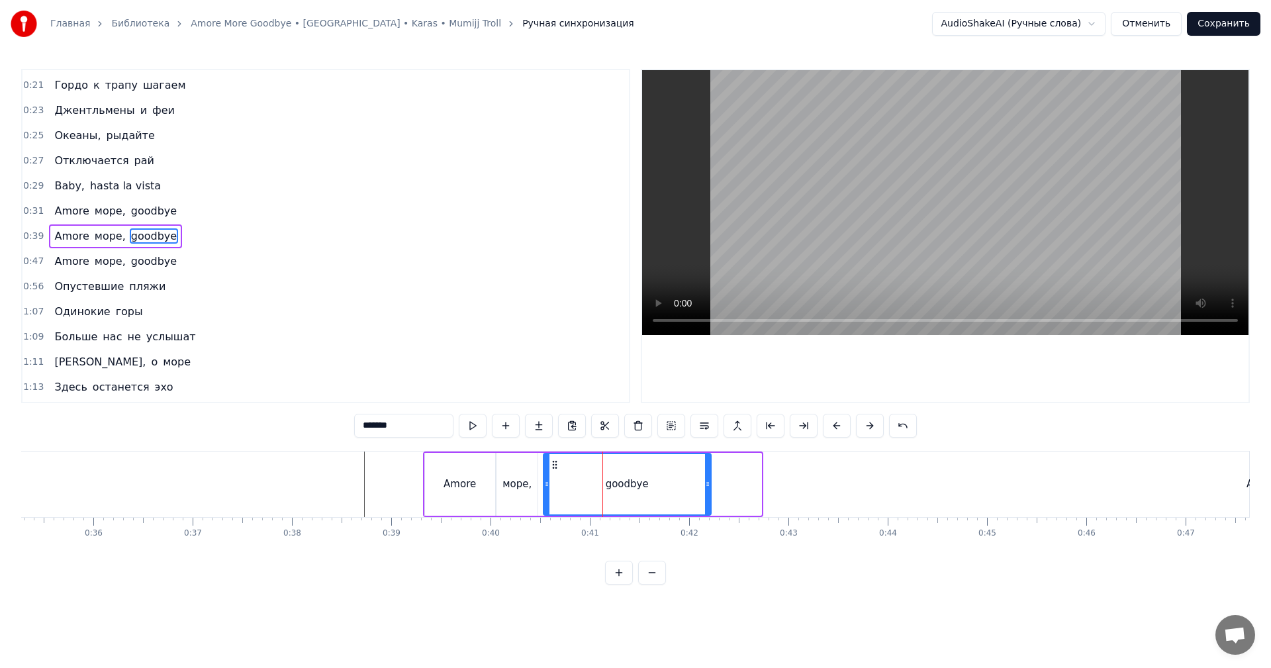
drag, startPoint x: 595, startPoint y: 465, endPoint x: 556, endPoint y: 469, distance: 39.3
click at [556, 469] on icon at bounding box center [554, 464] width 11 height 11
drag, startPoint x: 706, startPoint y: 480, endPoint x: 672, endPoint y: 483, distance: 33.9
click at [672, 483] on icon at bounding box center [672, 484] width 5 height 11
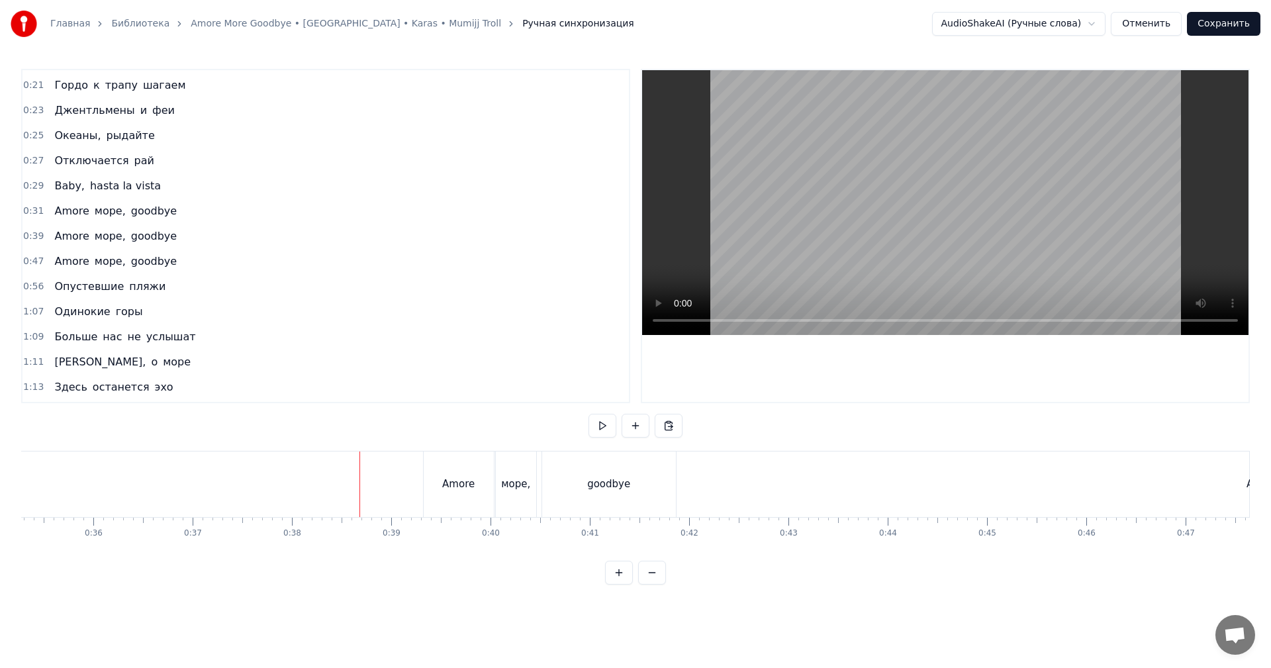
click at [986, 228] on video at bounding box center [945, 202] width 606 height 265
click at [668, 490] on div "Amore" at bounding box center [667, 484] width 32 height 15
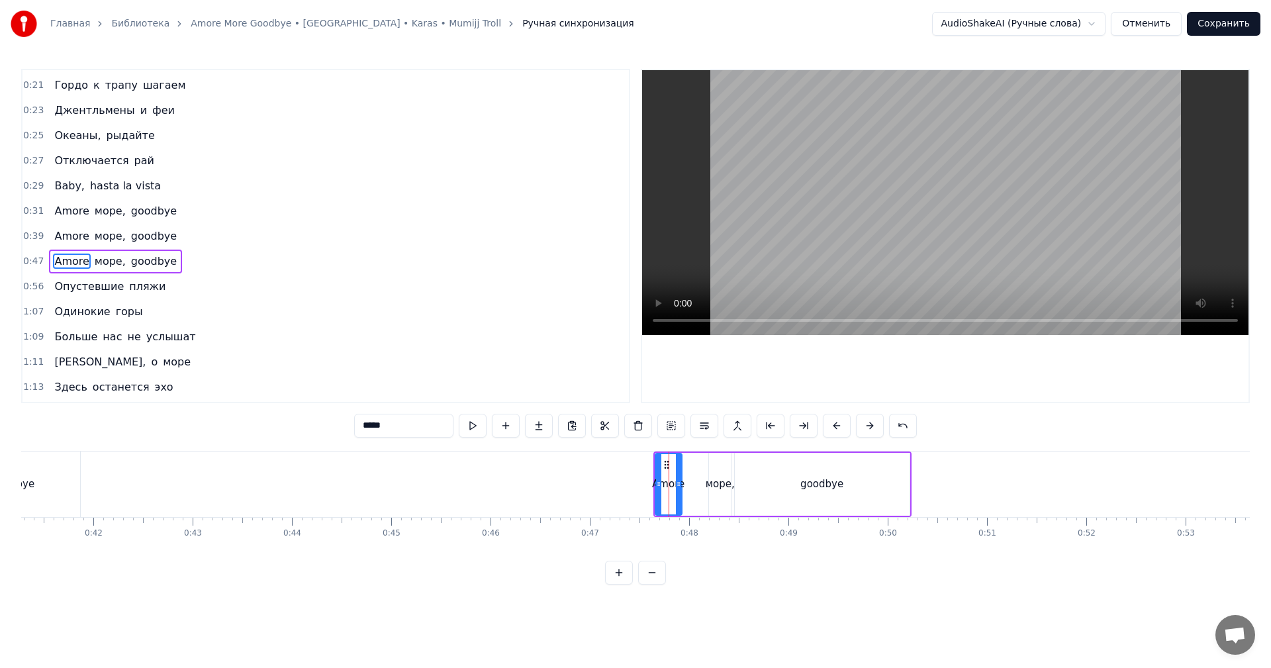
scroll to position [274, 0]
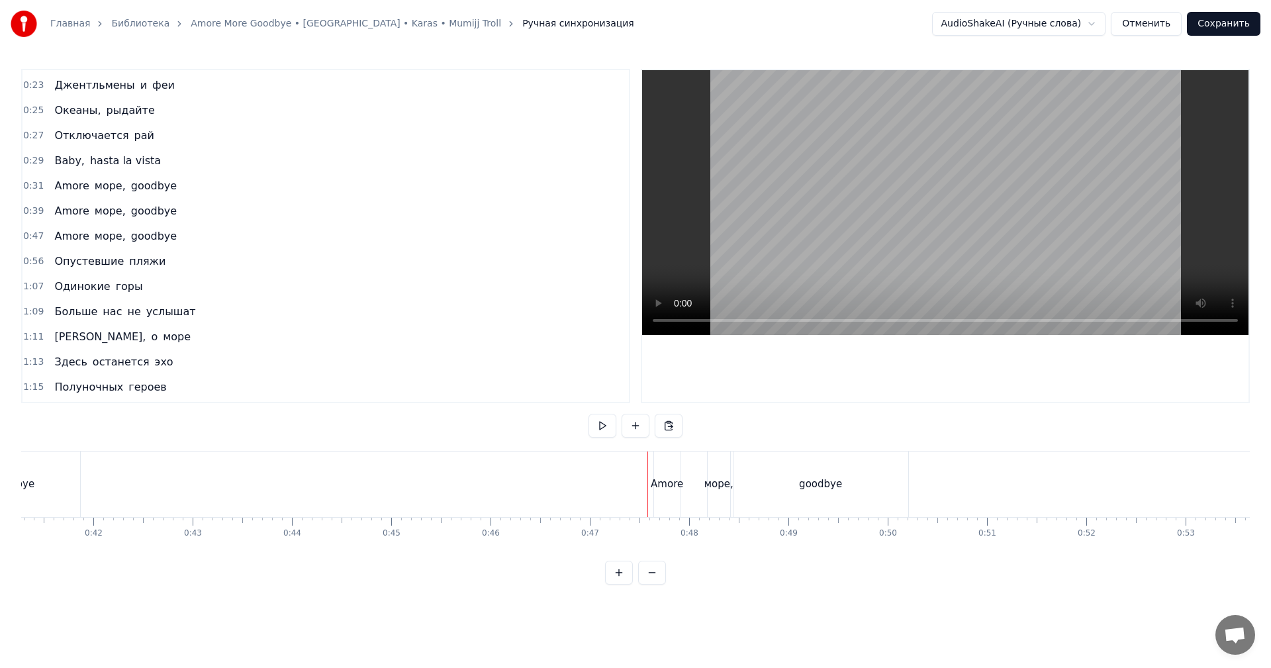
click at [655, 490] on div "Amore" at bounding box center [667, 484] width 32 height 15
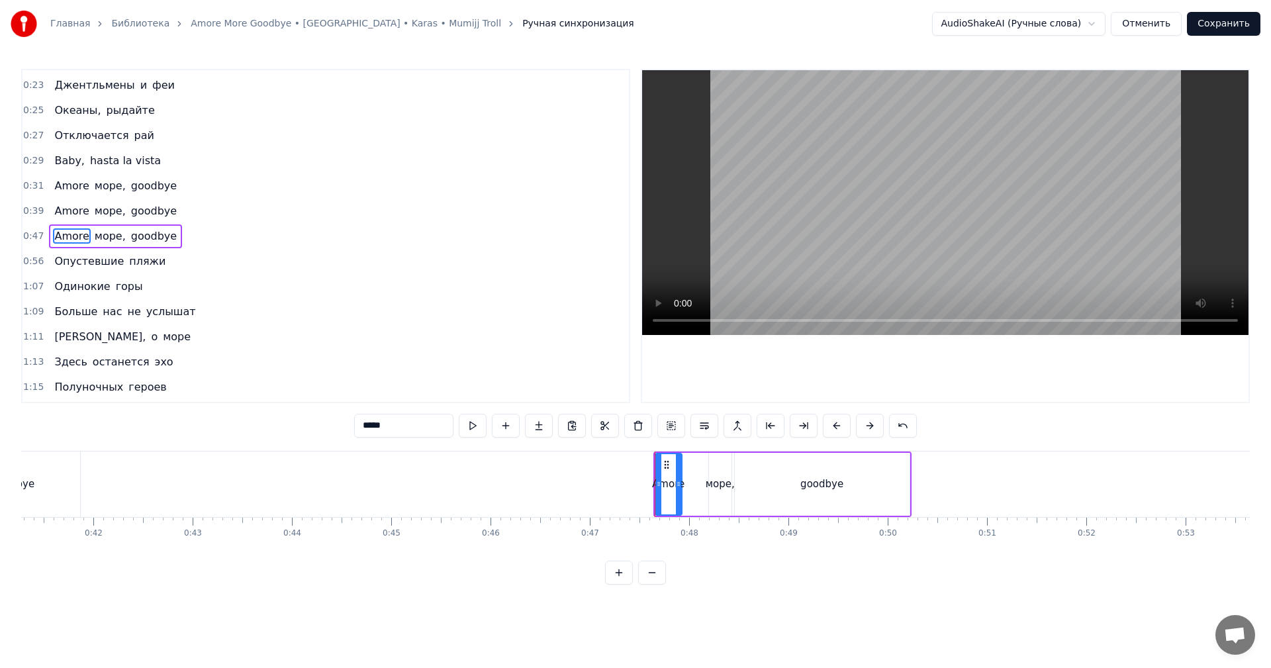
click at [654, 490] on div "Amore" at bounding box center [668, 484] width 32 height 15
drag, startPoint x: 659, startPoint y: 488, endPoint x: 629, endPoint y: 495, distance: 30.5
click at [629, 495] on div at bounding box center [629, 484] width 5 height 60
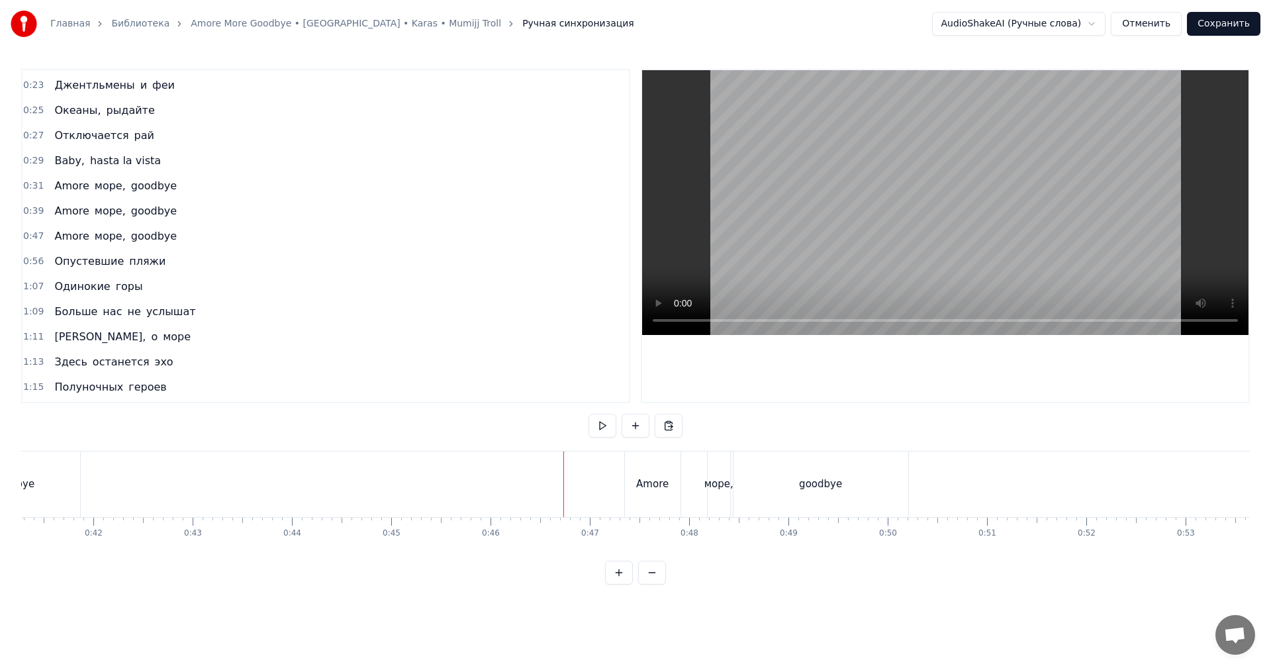
click at [910, 263] on video at bounding box center [945, 202] width 606 height 265
click at [878, 251] on video at bounding box center [945, 202] width 606 height 265
drag, startPoint x: 386, startPoint y: 484, endPoint x: 371, endPoint y: 484, distance: 14.6
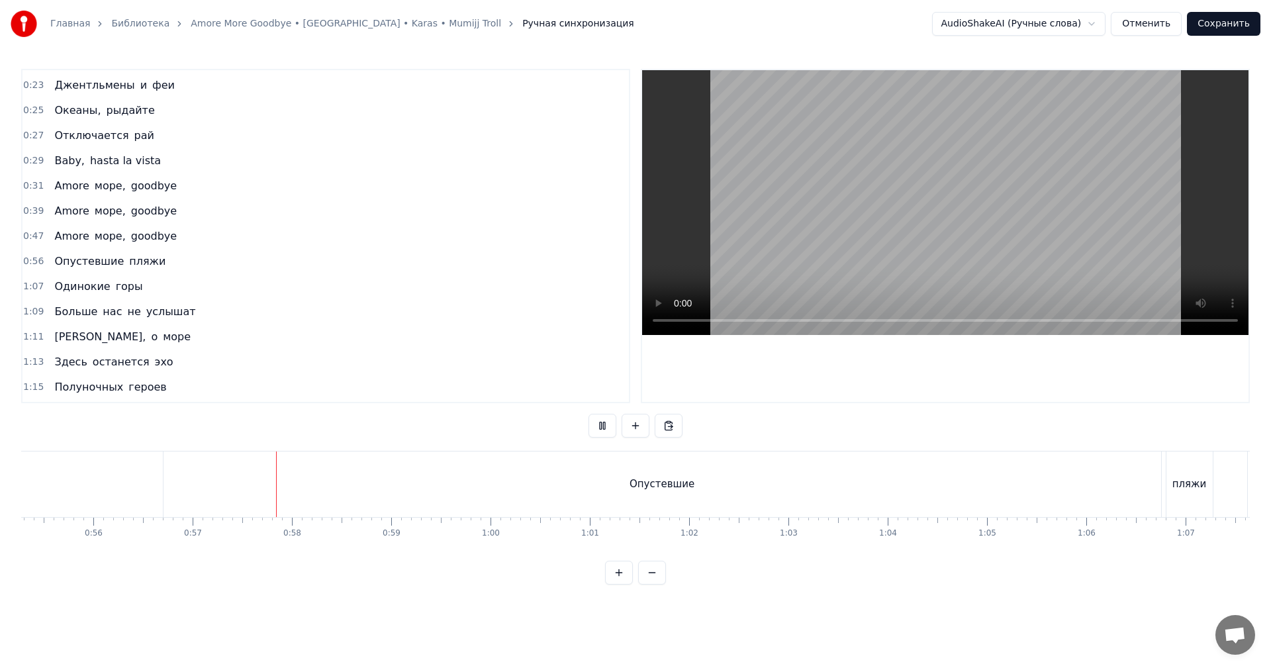
click at [385, 484] on div "Опустевшие" at bounding box center [661, 484] width 997 height 66
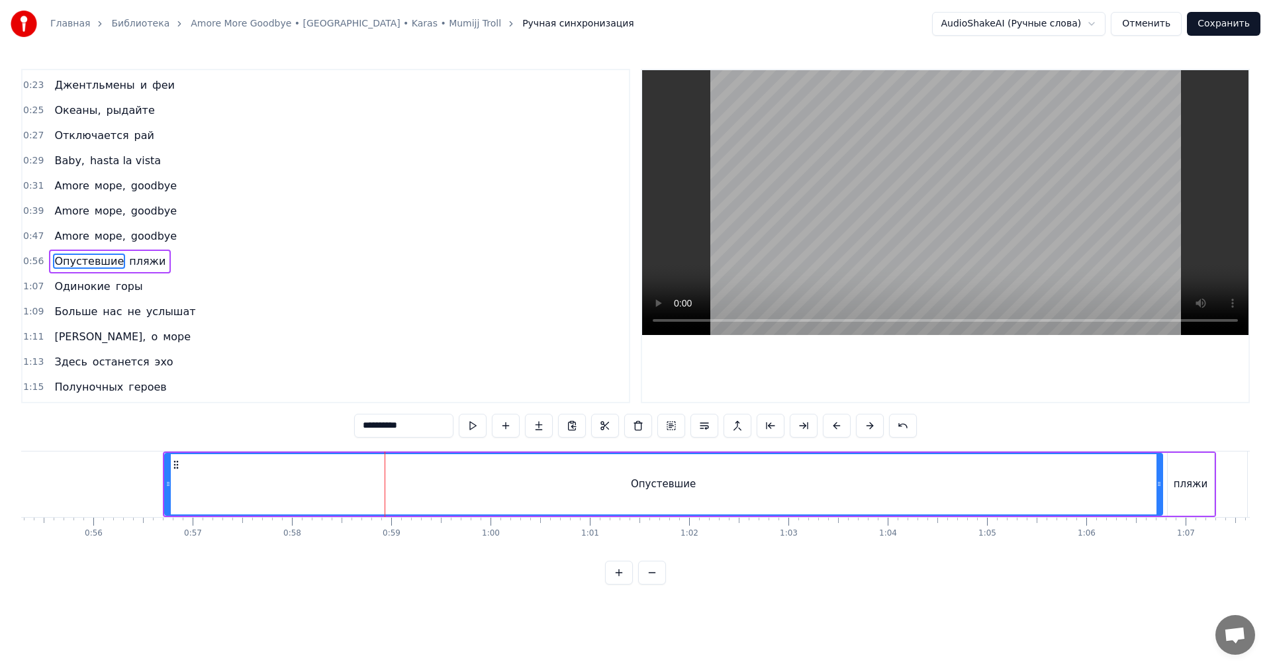
scroll to position [299, 0]
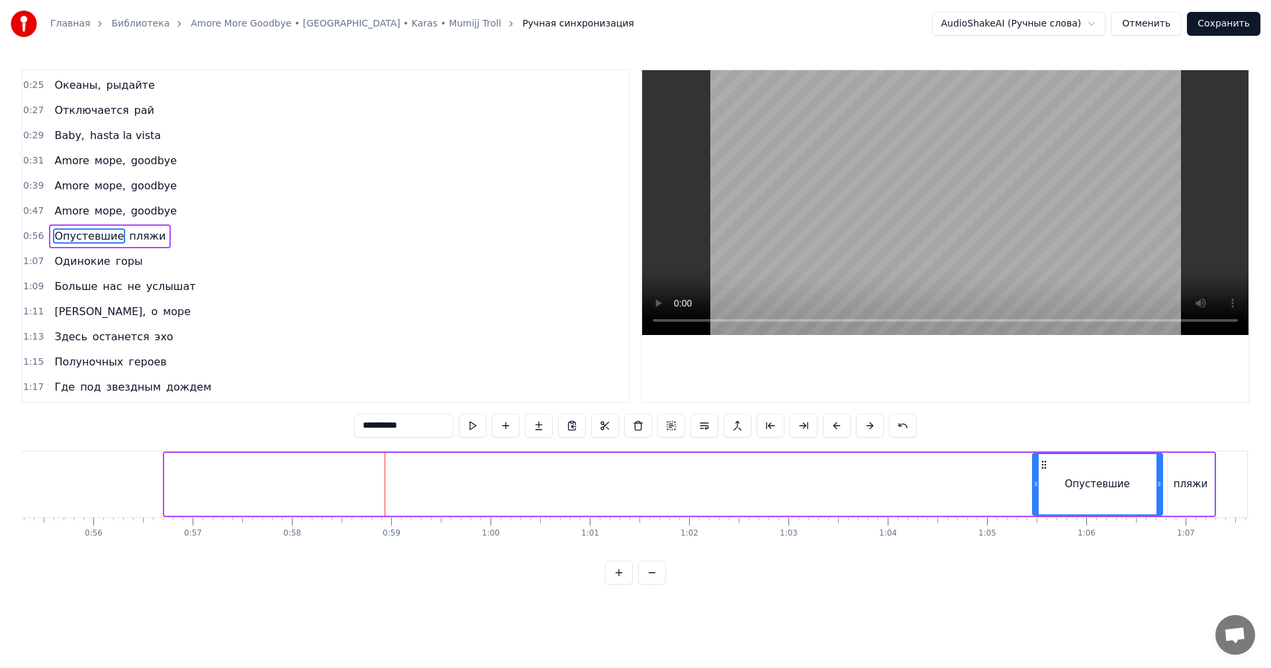
drag, startPoint x: 165, startPoint y: 482, endPoint x: 1030, endPoint y: 476, distance: 864.4
click at [1033, 475] on div at bounding box center [1035, 484] width 5 height 60
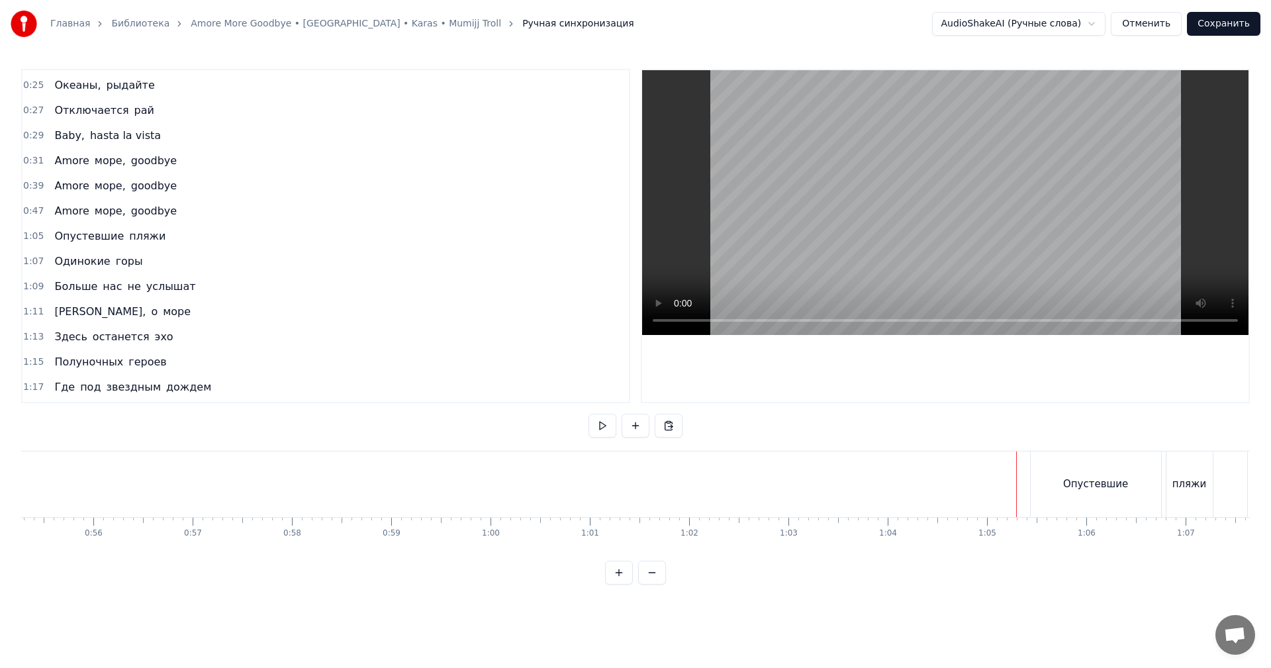
click at [995, 224] on video at bounding box center [945, 202] width 606 height 265
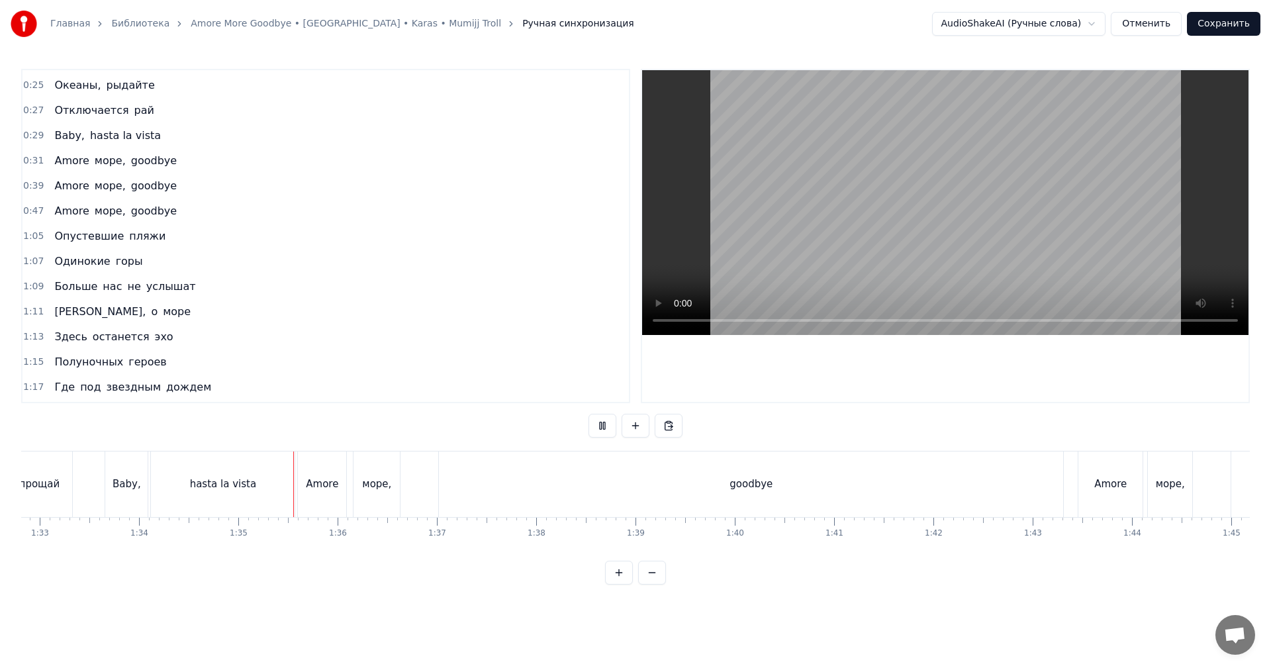
scroll to position [0, 9248]
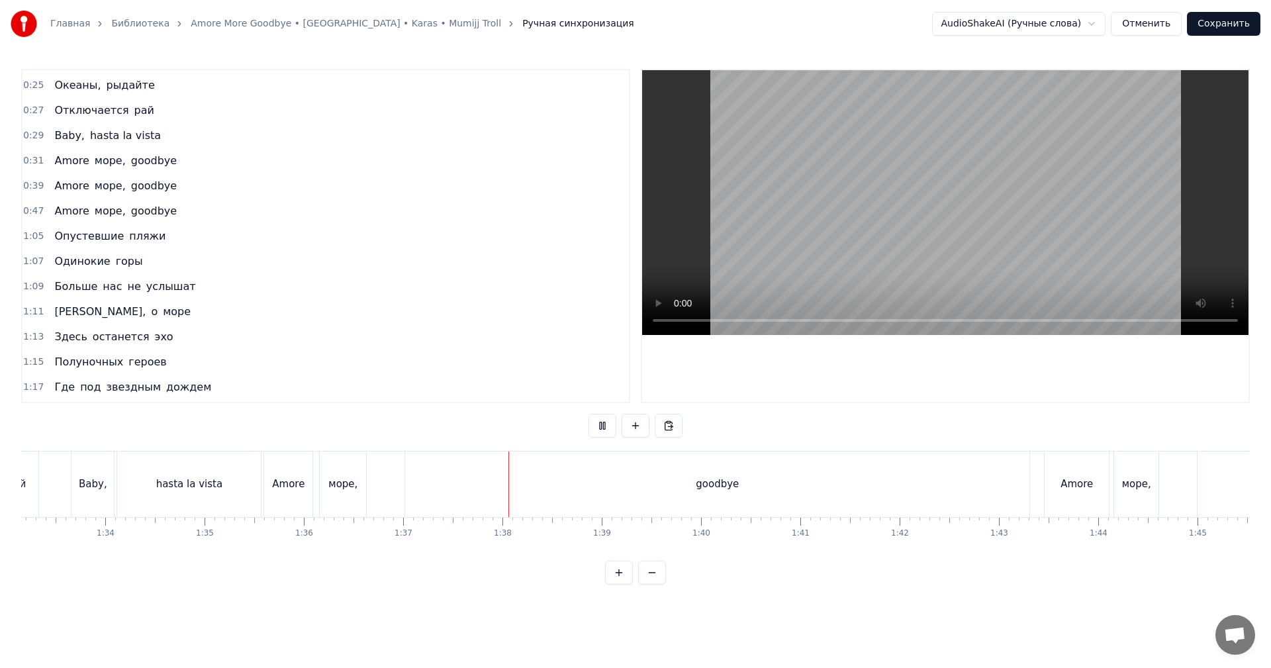
click at [732, 478] on div "goodbye" at bounding box center [717, 484] width 43 height 15
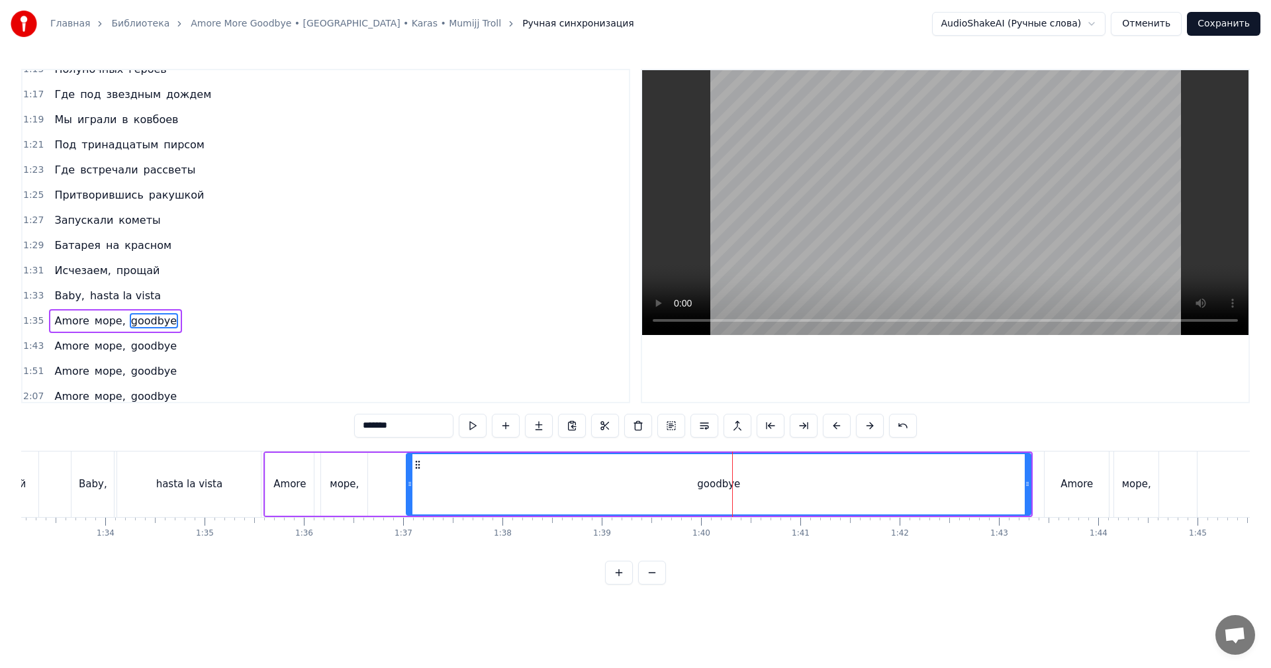
scroll to position [599, 0]
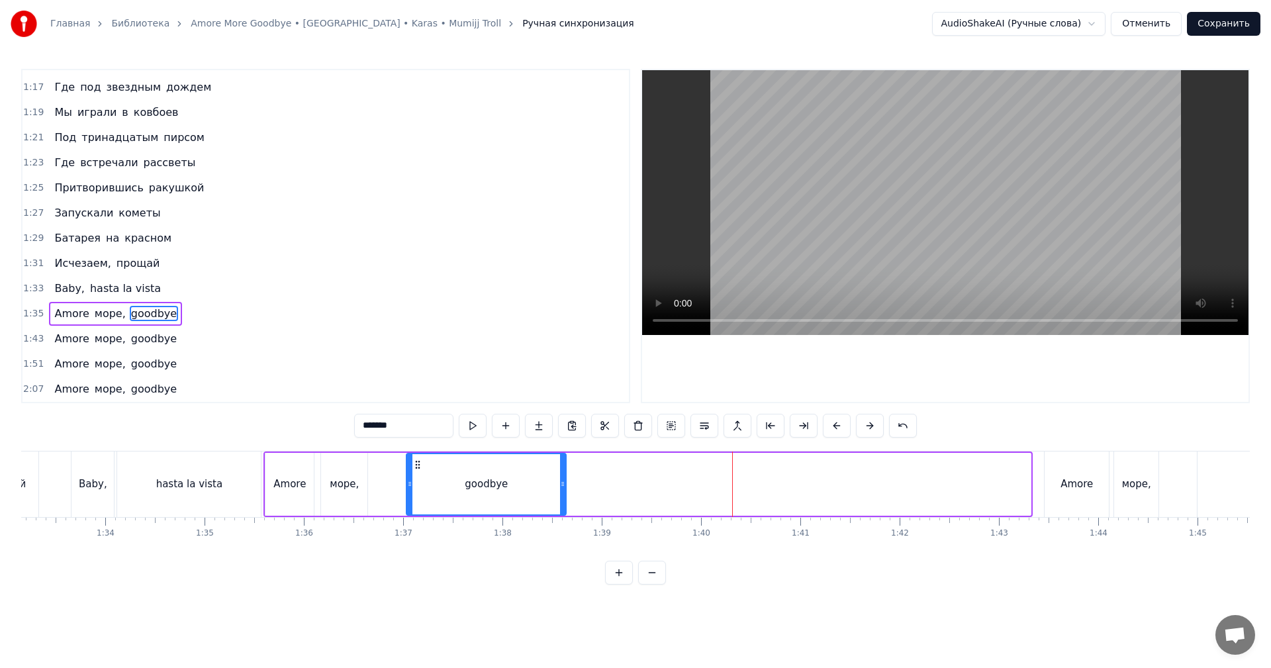
drag, startPoint x: 1029, startPoint y: 486, endPoint x: 561, endPoint y: 496, distance: 468.0
click at [561, 496] on div at bounding box center [562, 484] width 5 height 60
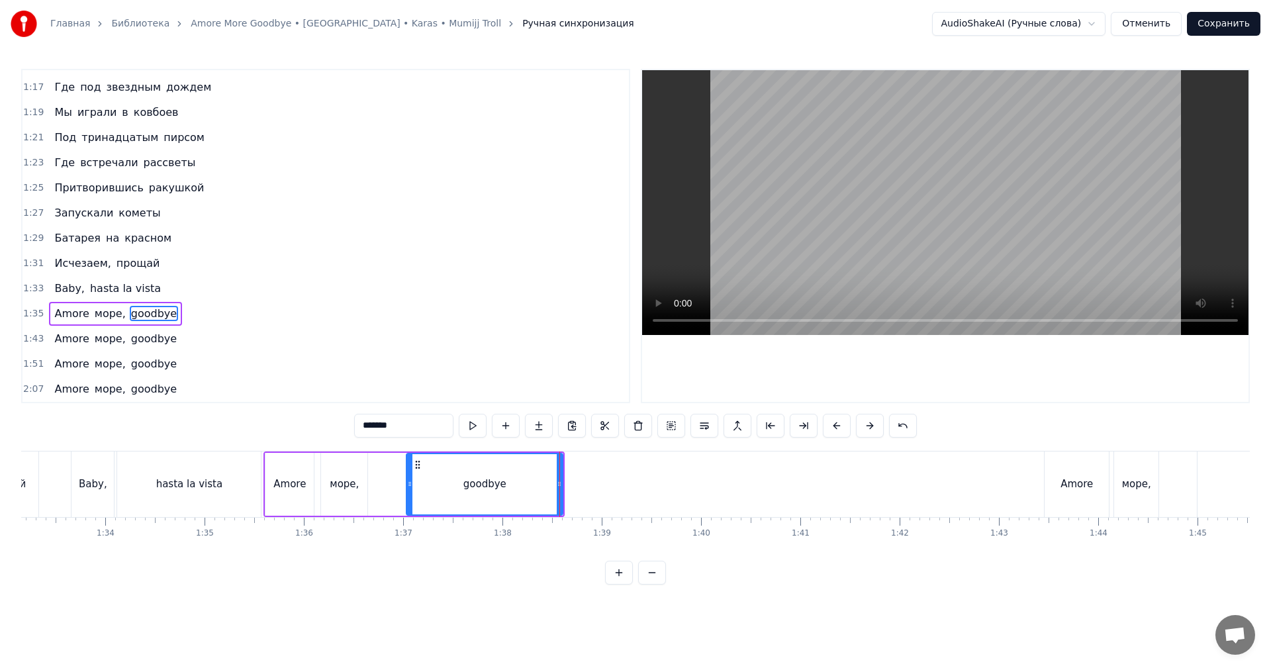
click at [465, 502] on div "goodbye" at bounding box center [484, 484] width 155 height 60
click at [939, 254] on video at bounding box center [945, 202] width 606 height 265
click at [543, 459] on div "goodbye" at bounding box center [484, 484] width 155 height 60
click at [563, 471] on div "goodbye" at bounding box center [485, 484] width 158 height 63
drag, startPoint x: 558, startPoint y: 475, endPoint x: 469, endPoint y: 480, distance: 89.5
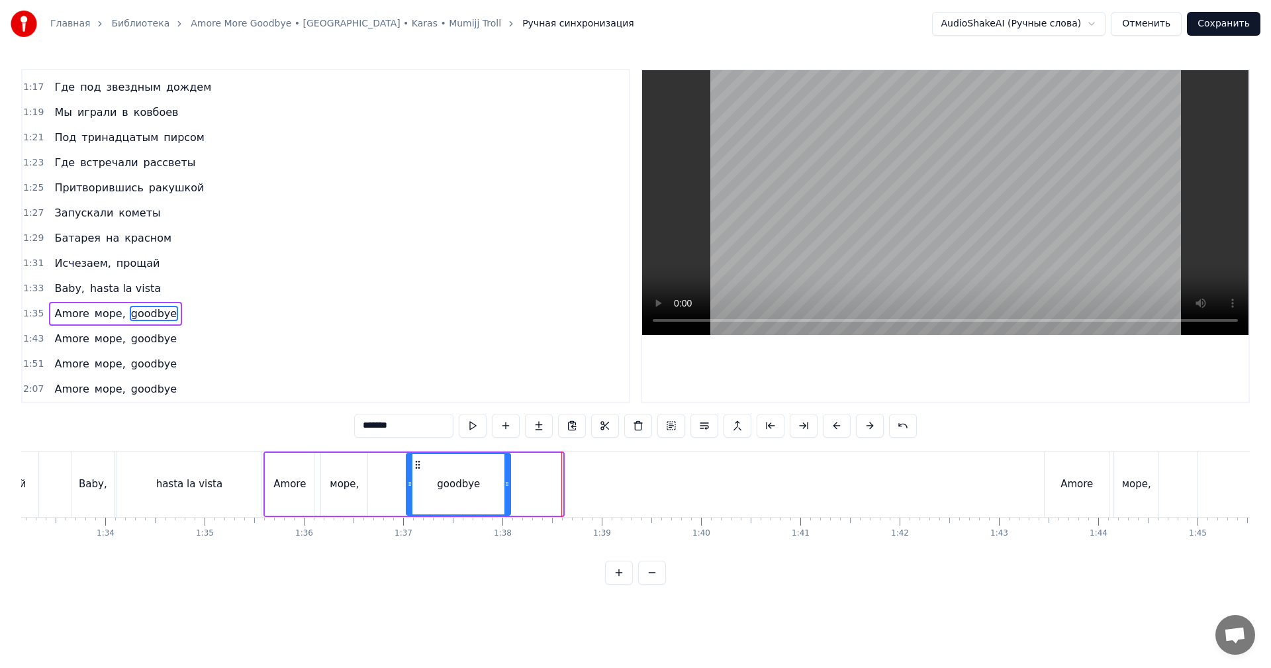
click at [504, 481] on div at bounding box center [506, 484] width 5 height 60
click at [387, 477] on div "Amore море, goodbye" at bounding box center [386, 484] width 246 height 66
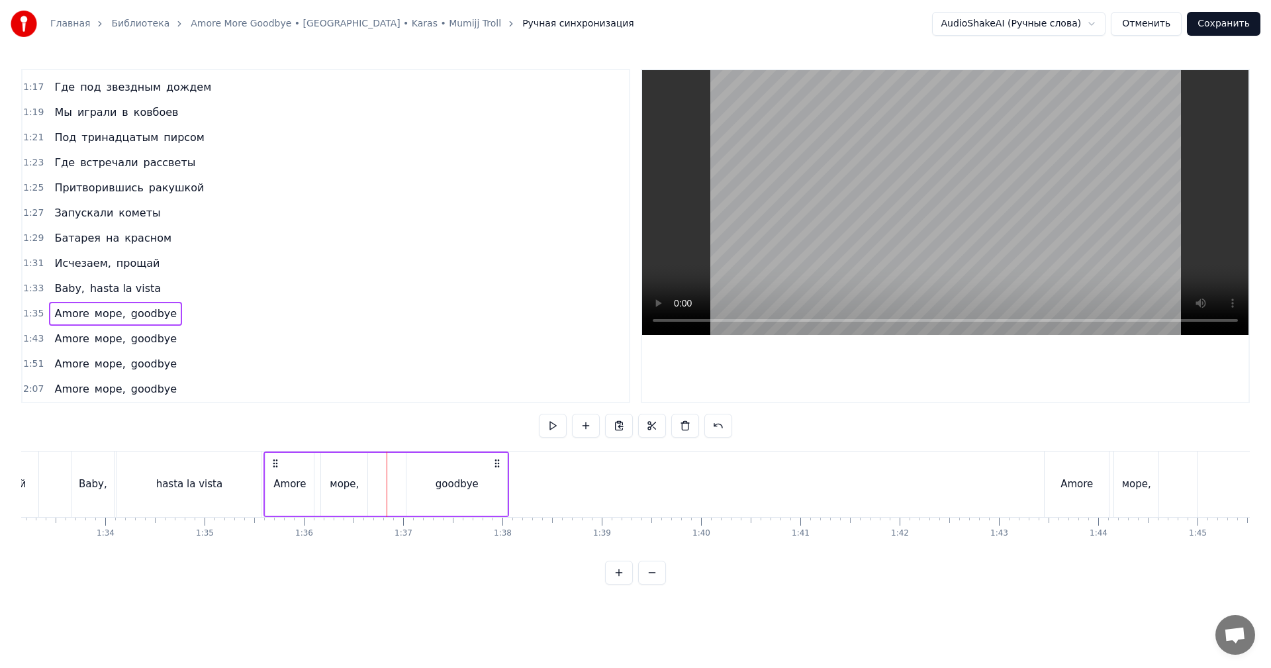
click at [833, 226] on video at bounding box center [945, 202] width 606 height 265
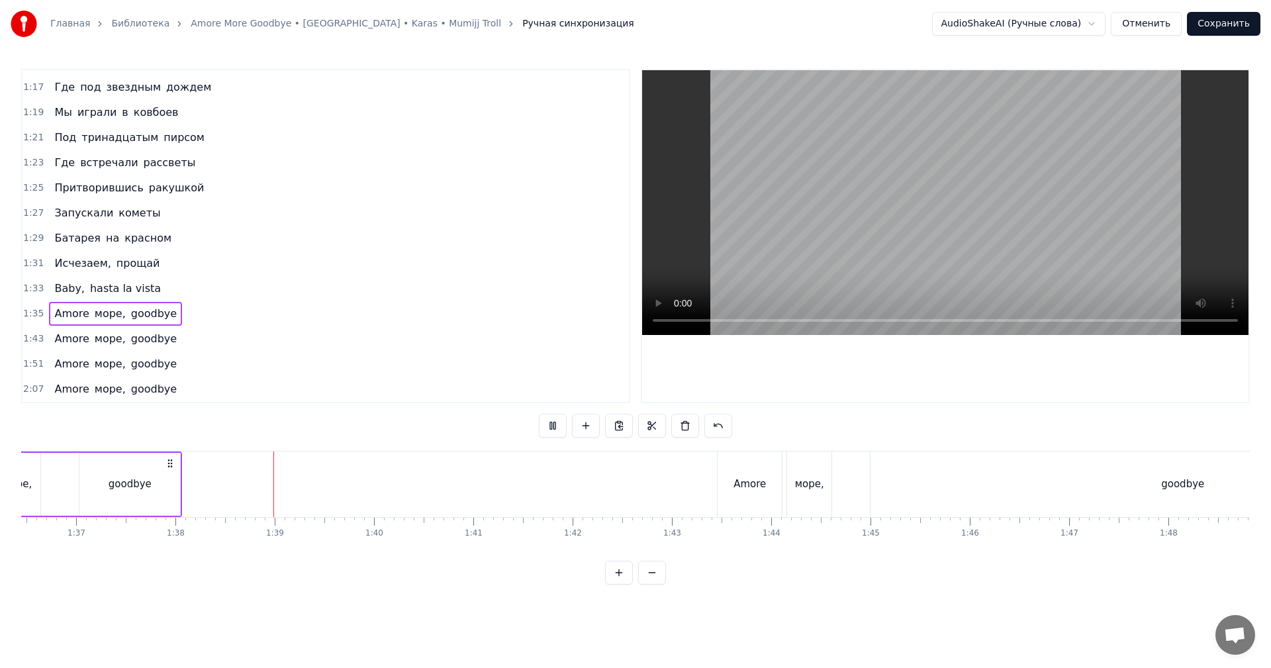
scroll to position [0, 9579]
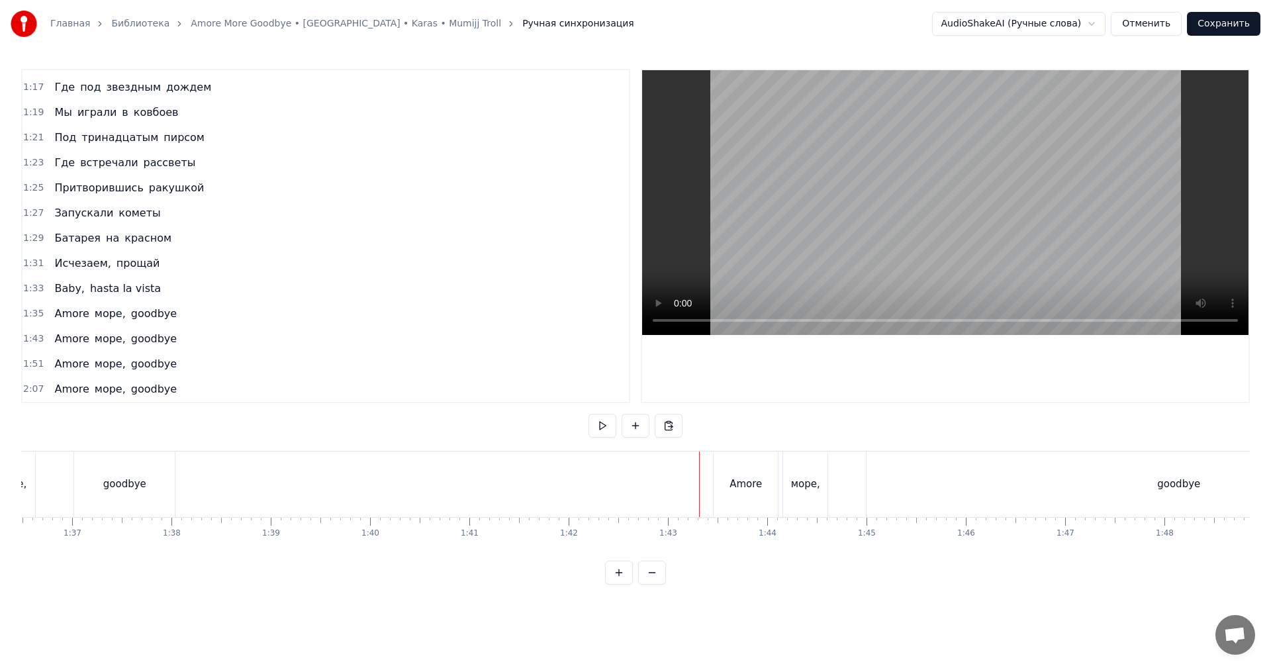
click at [796, 263] on video at bounding box center [945, 202] width 606 height 265
click at [803, 250] on video at bounding box center [945, 202] width 606 height 265
click at [1018, 481] on div "goodbye" at bounding box center [781, 484] width 624 height 66
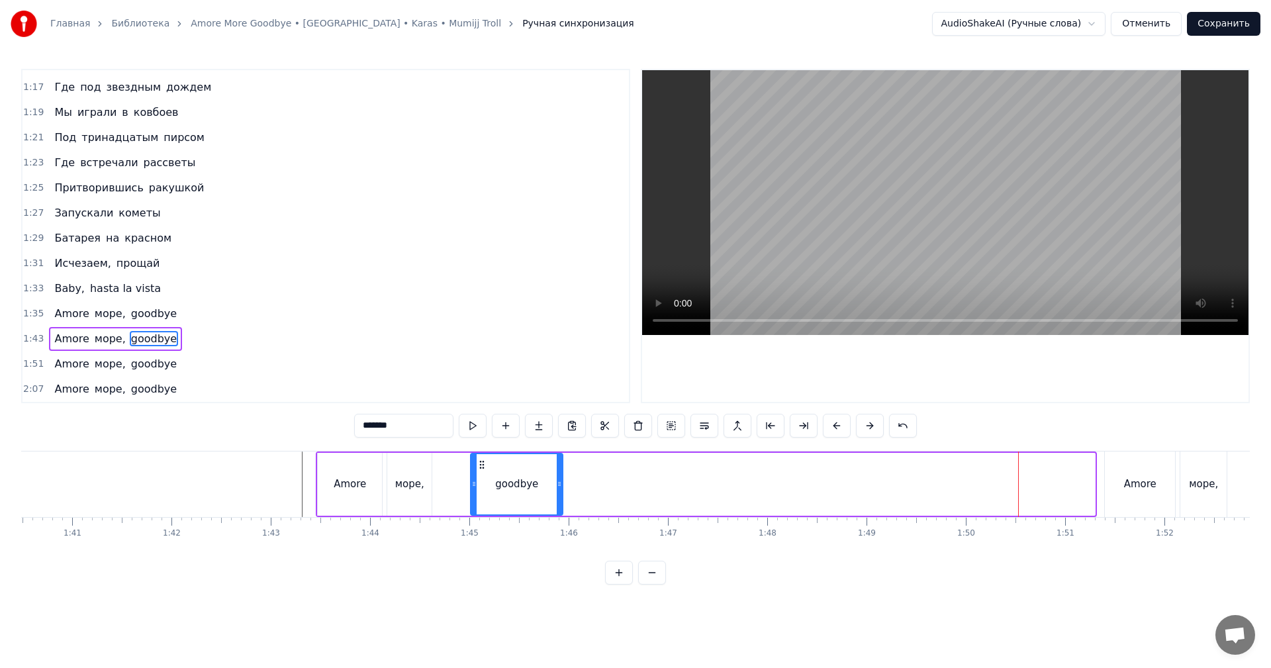
drag, startPoint x: 1091, startPoint y: 482, endPoint x: 561, endPoint y: 480, distance: 530.2
click at [561, 480] on icon at bounding box center [559, 484] width 5 height 11
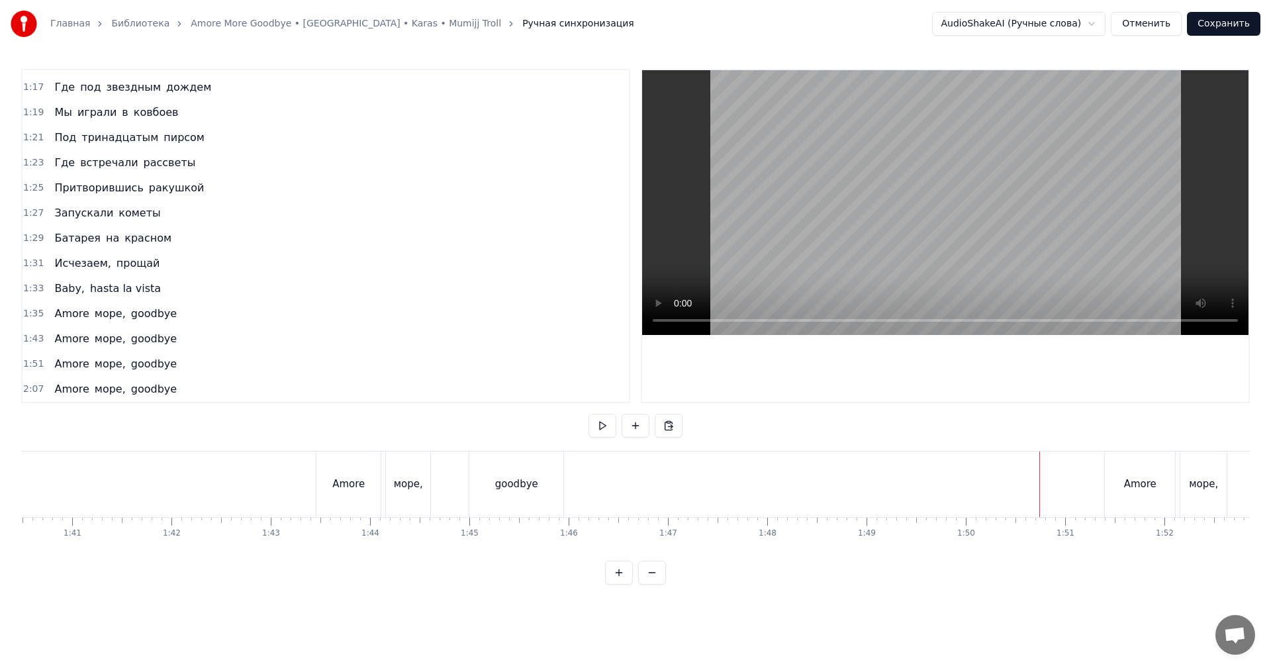
click at [1050, 252] on video at bounding box center [945, 202] width 606 height 265
click at [819, 242] on video at bounding box center [945, 202] width 606 height 265
drag, startPoint x: 820, startPoint y: 480, endPoint x: 839, endPoint y: 481, distance: 18.5
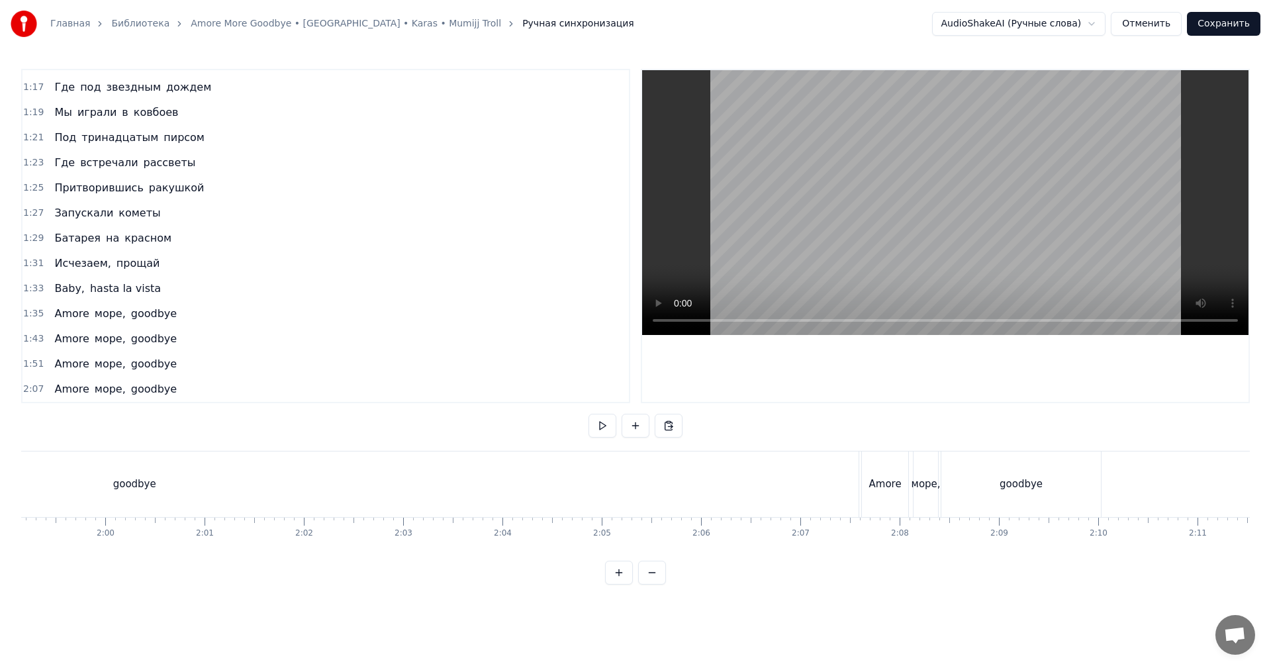
click at [820, 481] on div "goodbye" at bounding box center [134, 484] width 1448 height 66
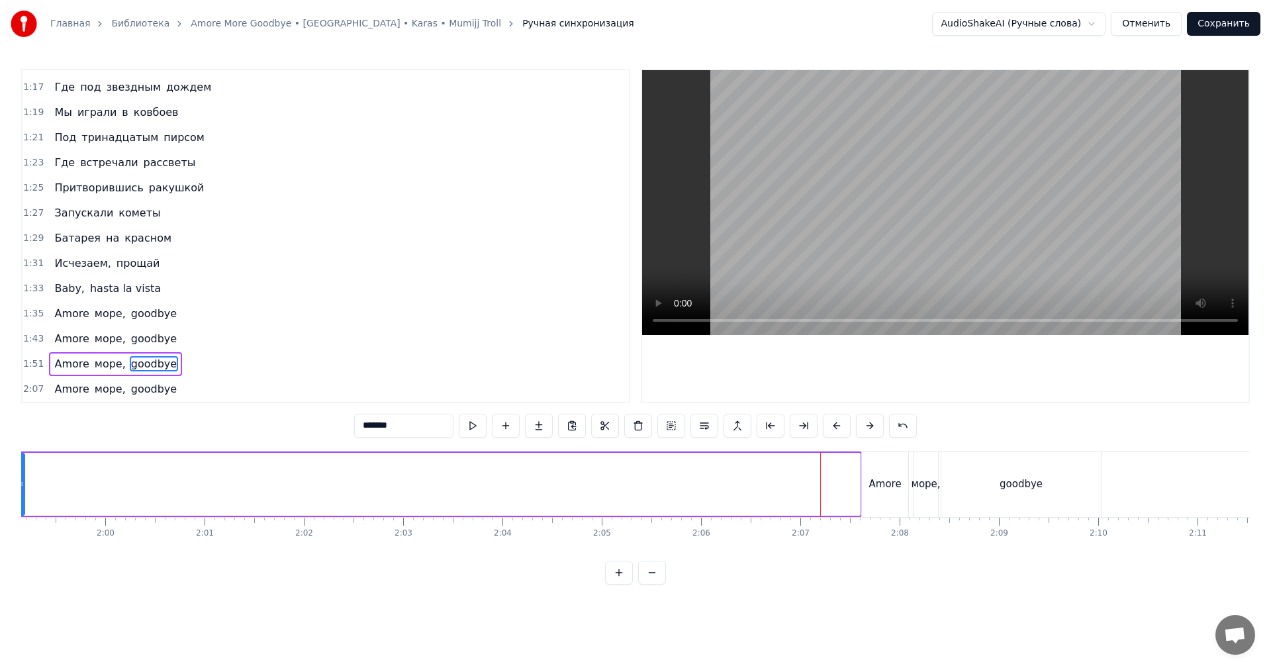
drag, startPoint x: 859, startPoint y: 480, endPoint x: 0, endPoint y: 475, distance: 859.1
click at [0, 475] on div "Главная Библиотека Amore More Goodbye • [GEOGRAPHIC_DATA] • Karas • Mumijj Trol…" at bounding box center [635, 292] width 1271 height 584
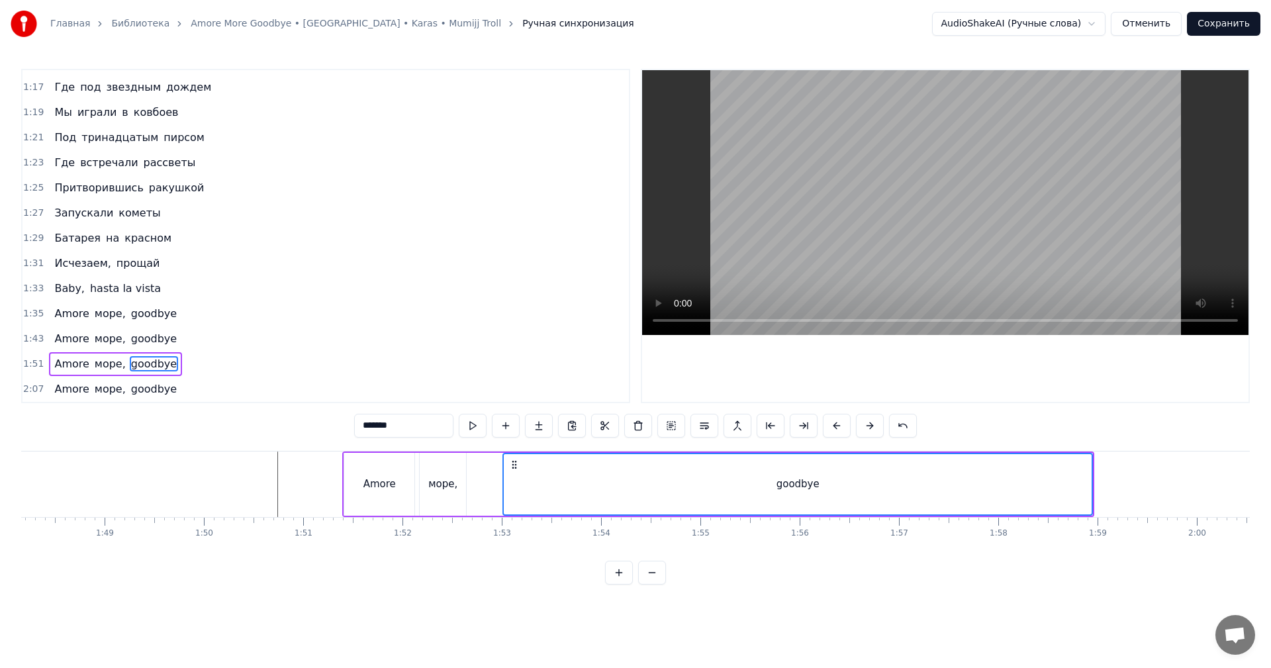
scroll to position [0, 10638]
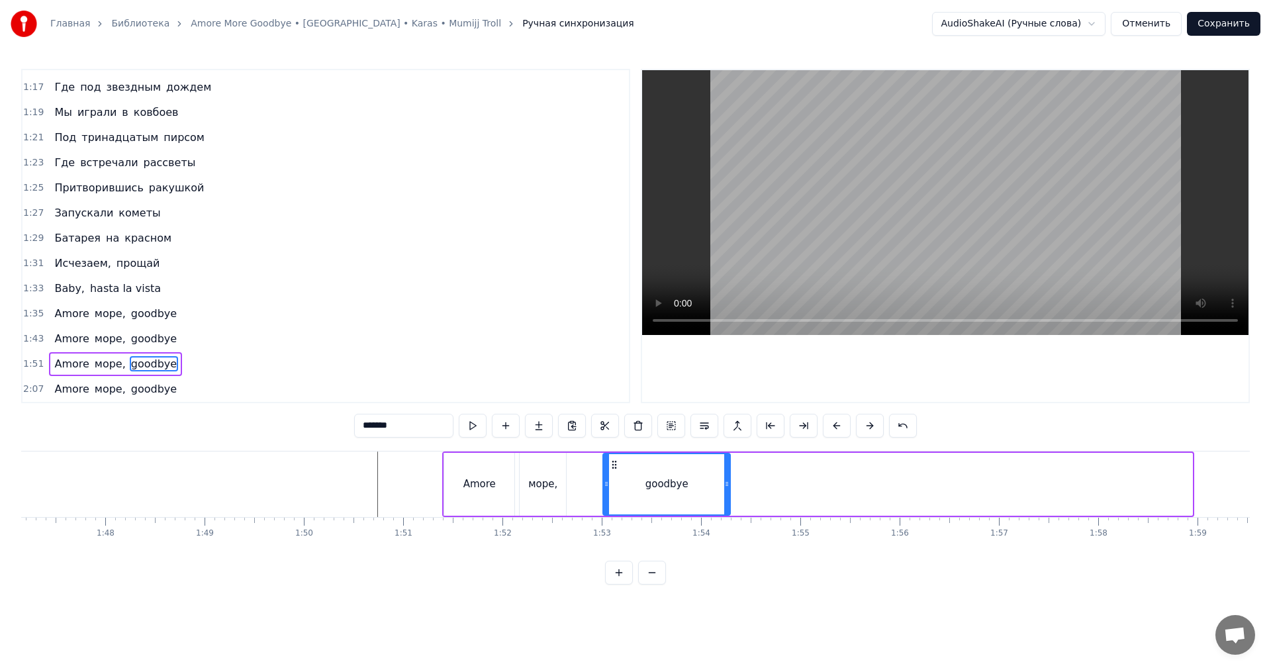
drag, startPoint x: 1190, startPoint y: 479, endPoint x: 730, endPoint y: 486, distance: 460.0
click at [729, 486] on icon at bounding box center [726, 484] width 5 height 11
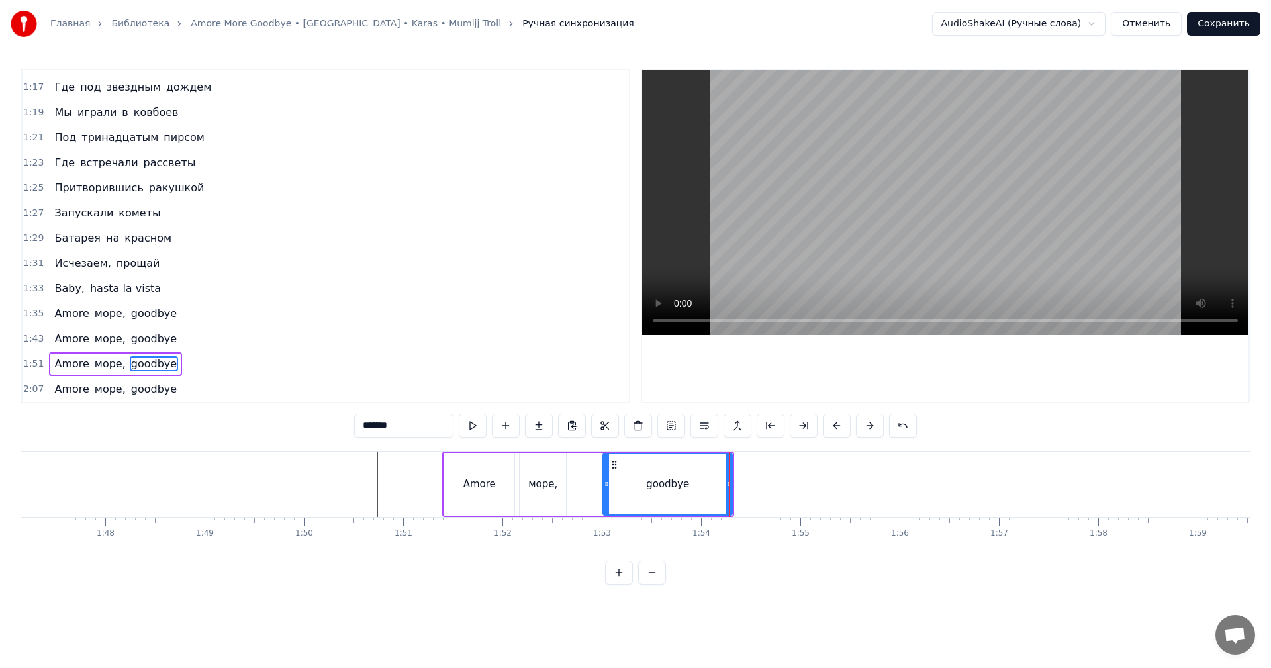
drag, startPoint x: 653, startPoint y: 490, endPoint x: 775, endPoint y: 371, distance: 170.4
click at [653, 490] on div "goodbye" at bounding box center [667, 484] width 43 height 15
click at [838, 220] on video at bounding box center [945, 202] width 606 height 265
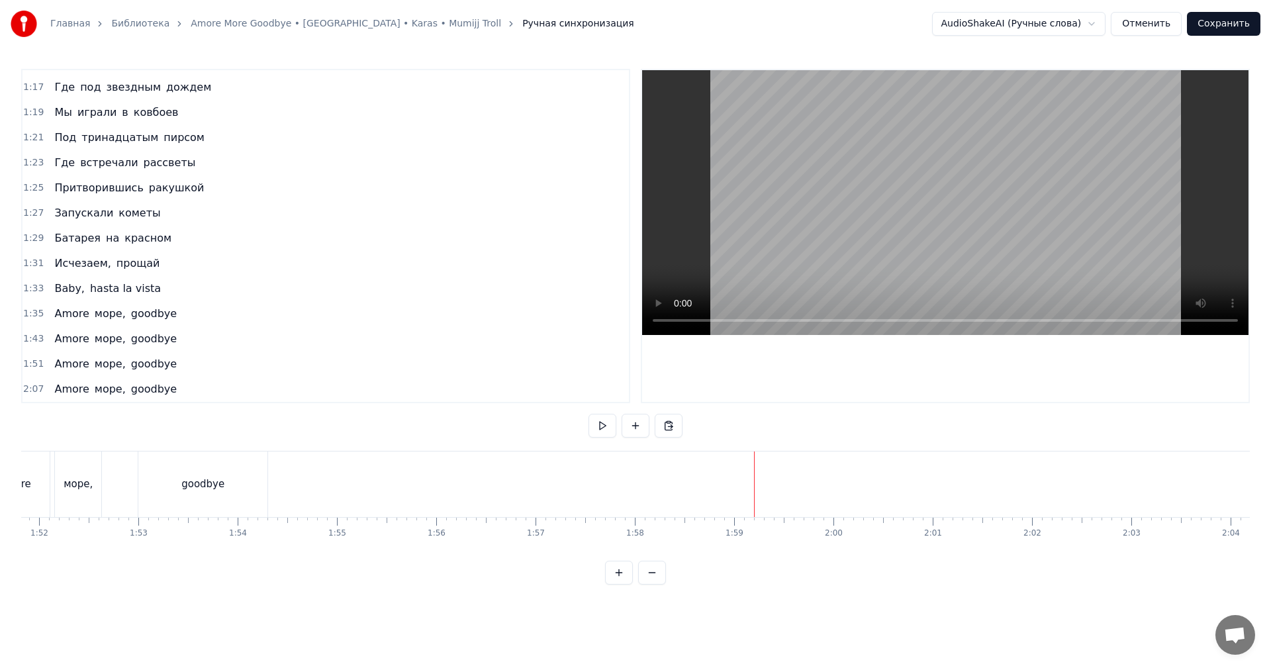
click at [868, 243] on video at bounding box center [945, 202] width 606 height 265
click at [846, 253] on video at bounding box center [945, 202] width 606 height 265
click at [1228, 25] on button "Сохранить" at bounding box center [1223, 24] width 73 height 24
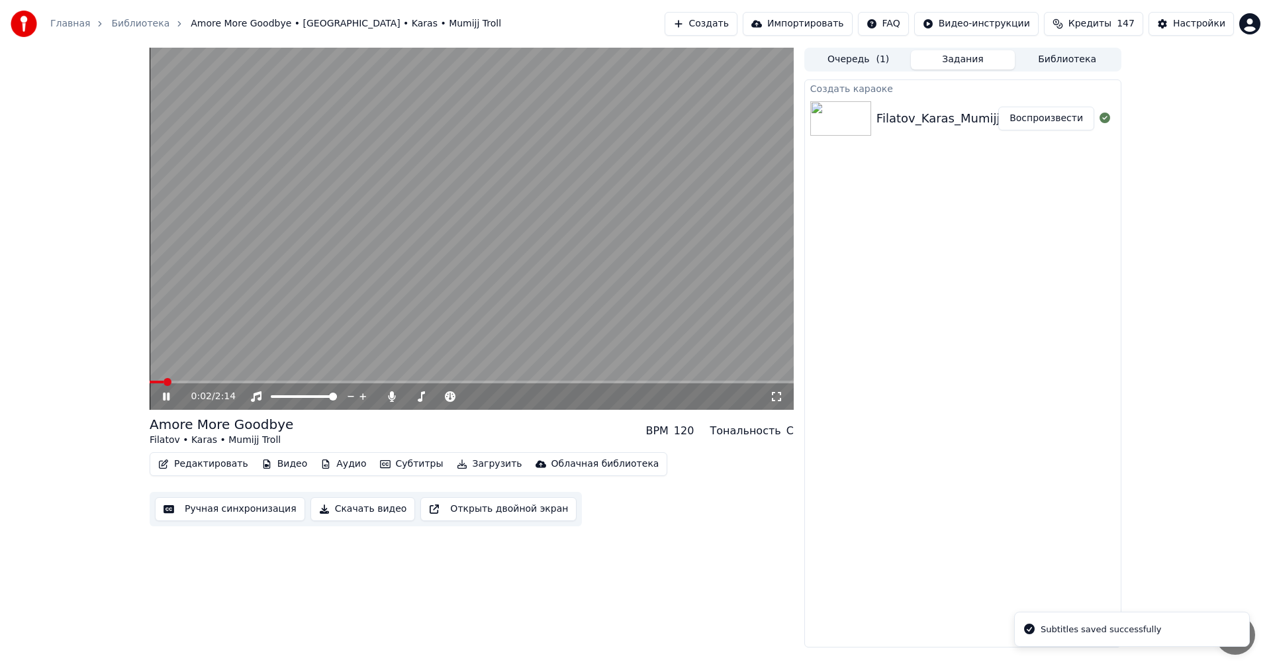
click at [349, 515] on button "Скачать видео" at bounding box center [362, 509] width 105 height 24
click at [439, 269] on video at bounding box center [472, 229] width 644 height 362
